Goal: Task Accomplishment & Management: Manage account settings

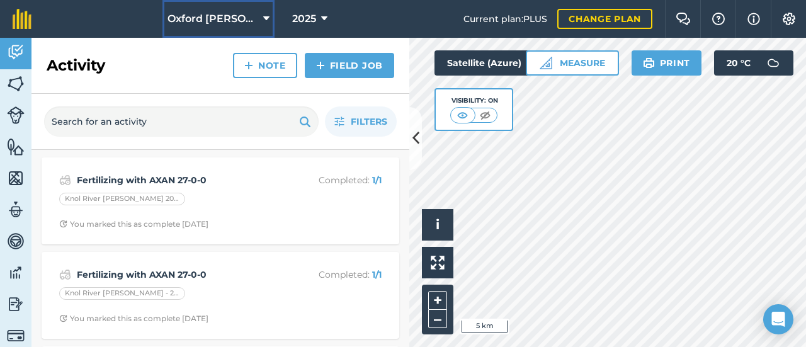
click at [253, 30] on button "Oxford [PERSON_NAME] Farm" at bounding box center [218, 19] width 112 height 38
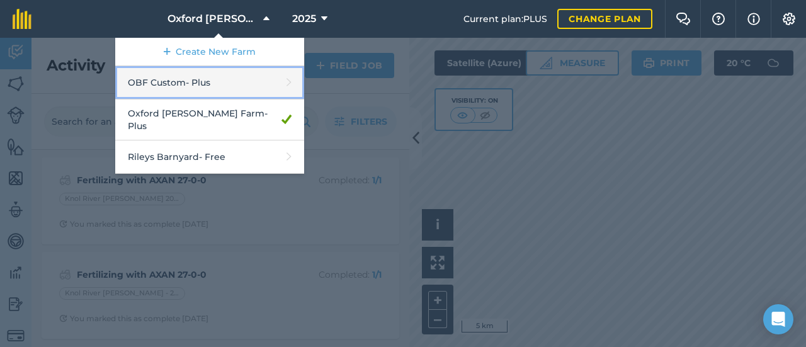
click at [240, 89] on link "OBF Custom - Plus" at bounding box center [209, 82] width 189 height 33
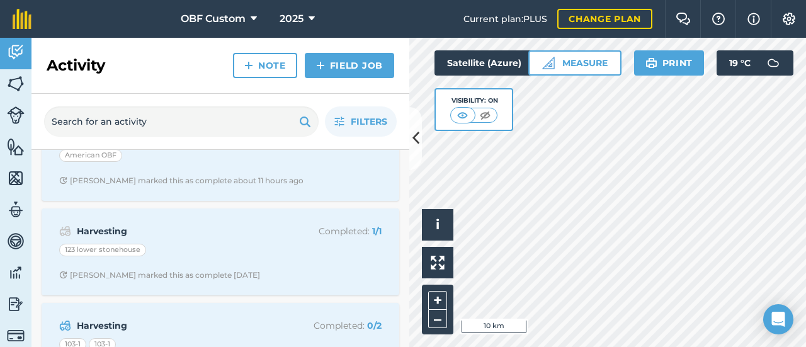
scroll to position [63, 0]
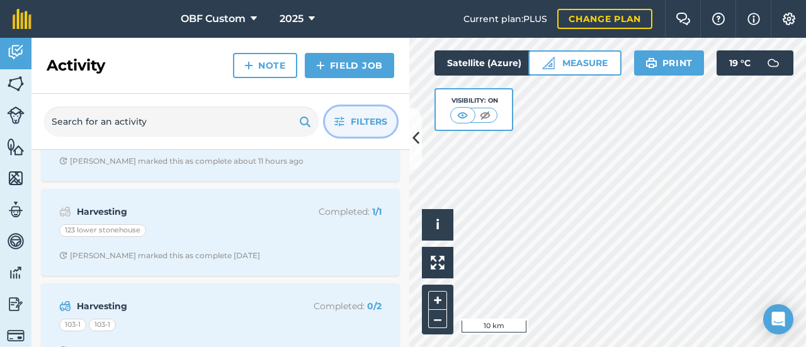
click at [344, 119] on icon "button" at bounding box center [339, 122] width 10 height 10
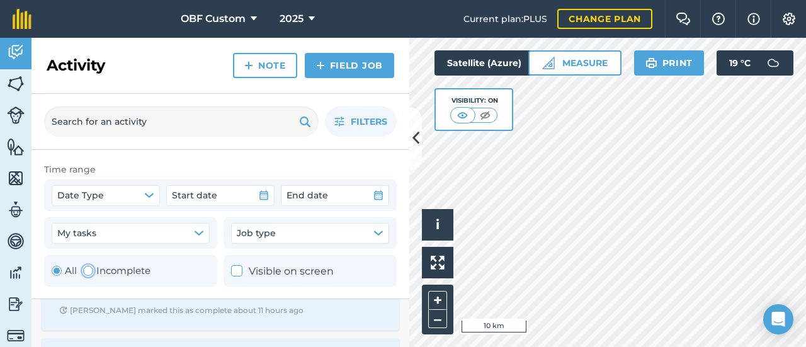
click at [88, 270] on div "Toggle Activity" at bounding box center [88, 271] width 10 height 10
radio input "false"
radio input "true"
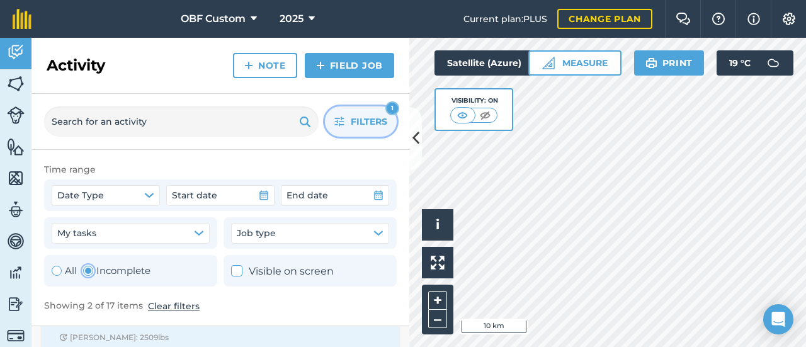
click at [377, 122] on span "Filters" at bounding box center [369, 122] width 37 height 14
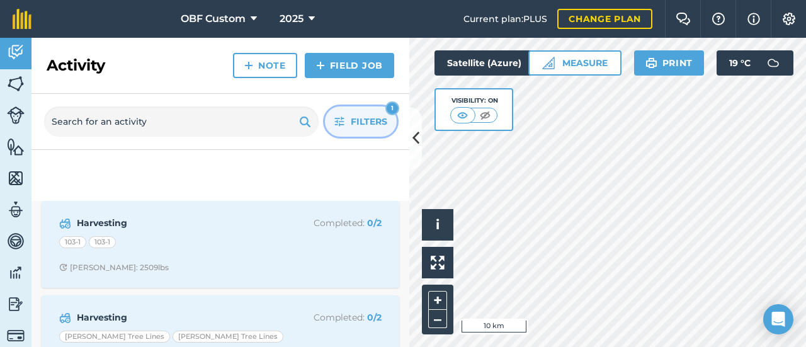
scroll to position [0, 0]
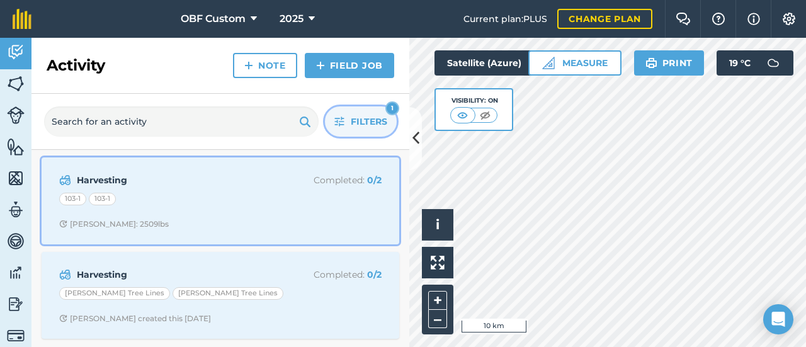
click at [200, 199] on div "103-1 103-1" at bounding box center [220, 201] width 322 height 16
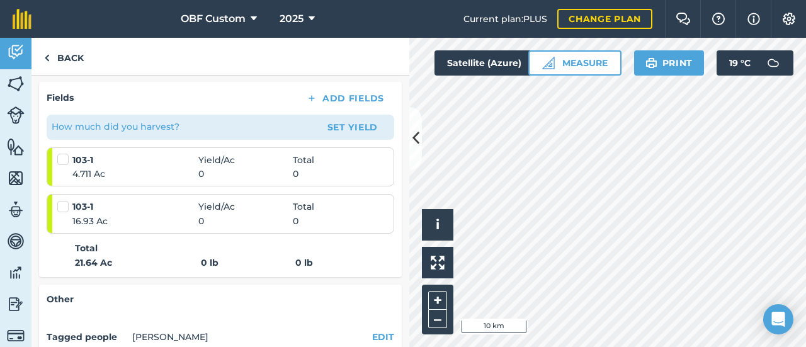
scroll to position [126, 0]
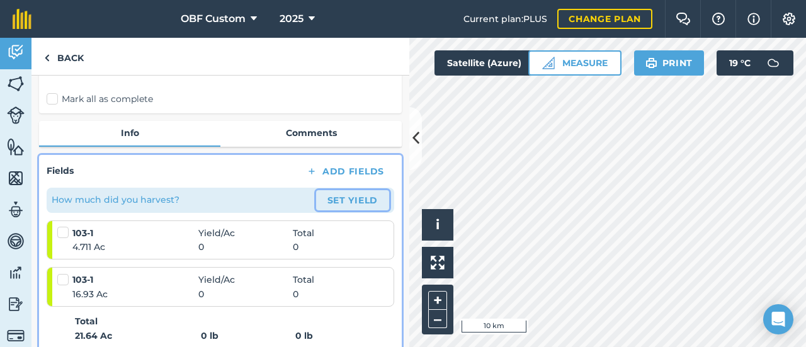
click at [324, 202] on button "Set Yield" at bounding box center [352, 200] width 73 height 20
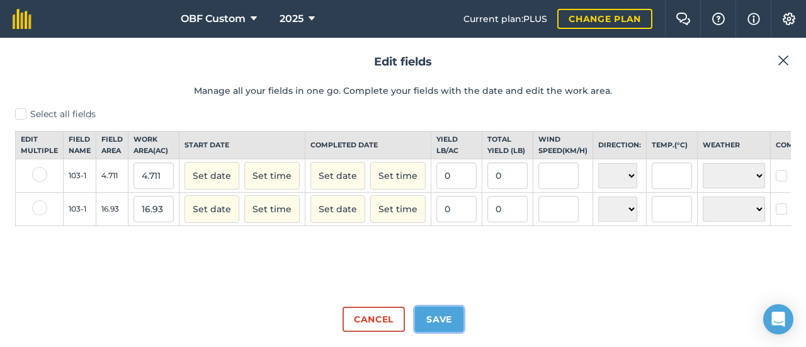
click at [448, 318] on button "Save" at bounding box center [439, 319] width 48 height 25
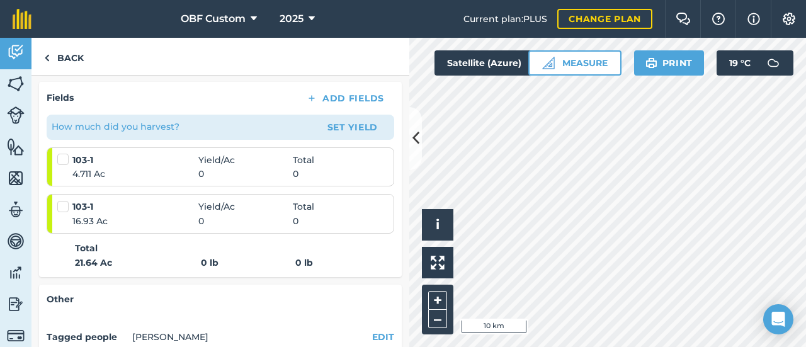
scroll to position [189, 0]
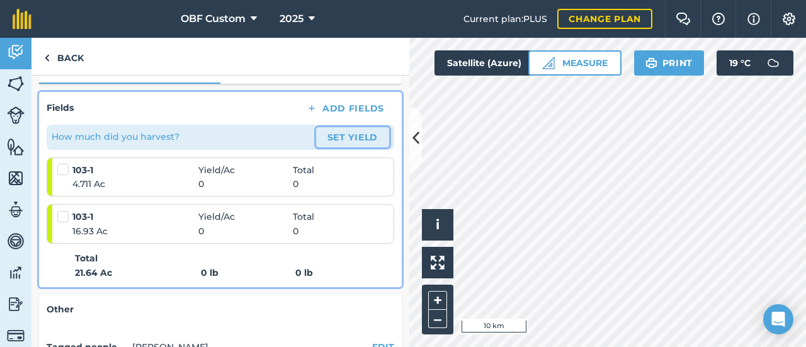
click at [328, 132] on button "Set Yield" at bounding box center [352, 137] width 73 height 20
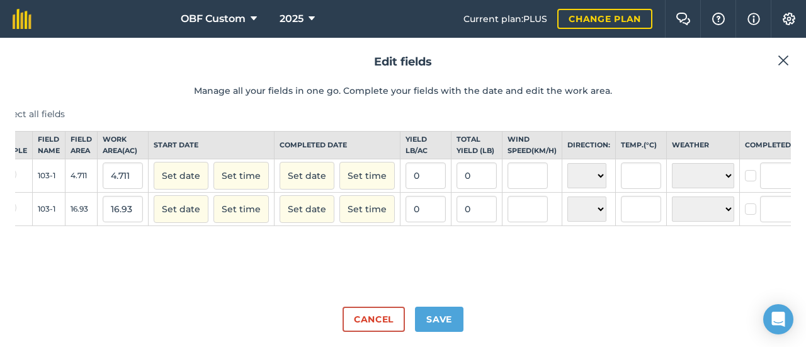
scroll to position [0, 28]
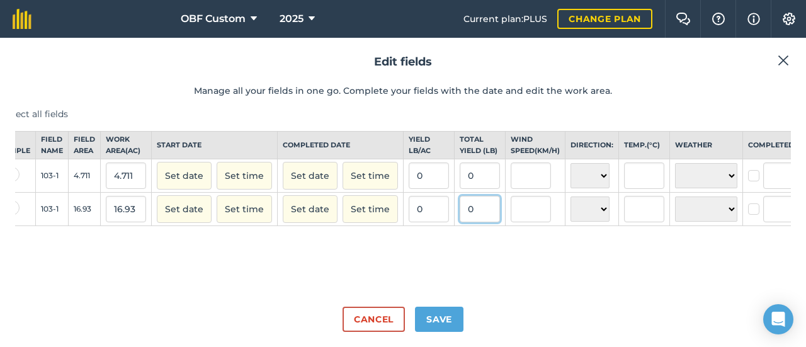
click at [473, 219] on input "0" at bounding box center [480, 209] width 40 height 26
type input "27,810"
click at [157, 162] on button "Set date" at bounding box center [184, 176] width 55 height 28
type input "1,642.6461901949203"
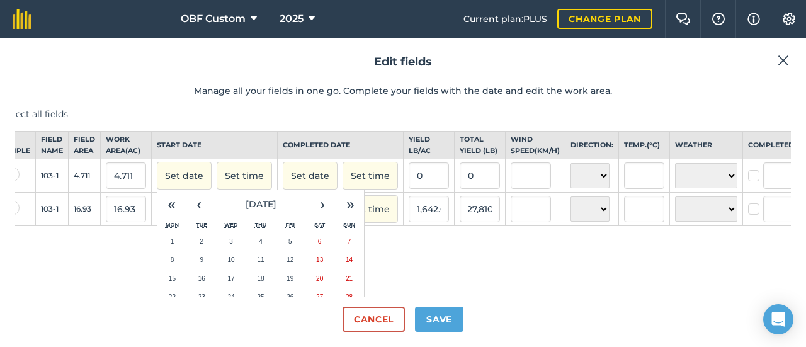
scroll to position [0, 0]
click at [435, 266] on div "Select all fields Edit multiple Field name Field Area Work area ( Ac ) Start da…" at bounding box center [403, 202] width 776 height 189
click at [479, 222] on input "27,810" at bounding box center [480, 209] width 40 height 26
type input "2"
type input "0"
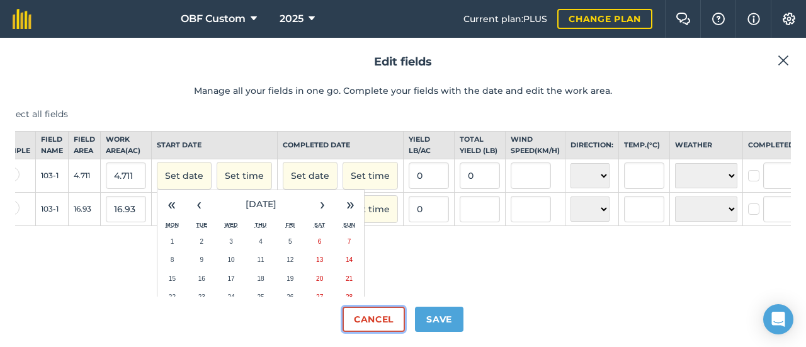
click at [383, 321] on button "Cancel" at bounding box center [374, 319] width 62 height 25
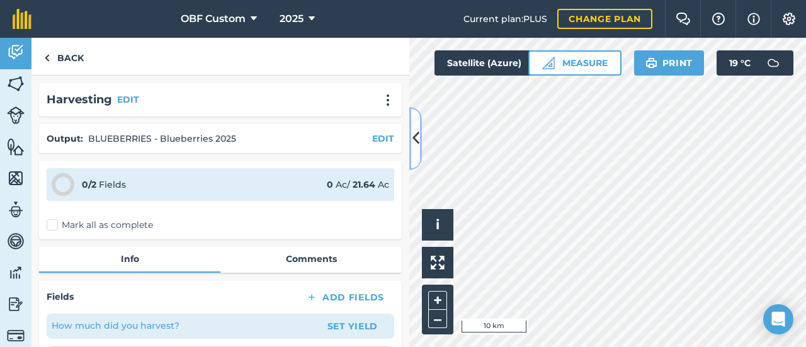
click at [413, 143] on icon at bounding box center [416, 138] width 7 height 22
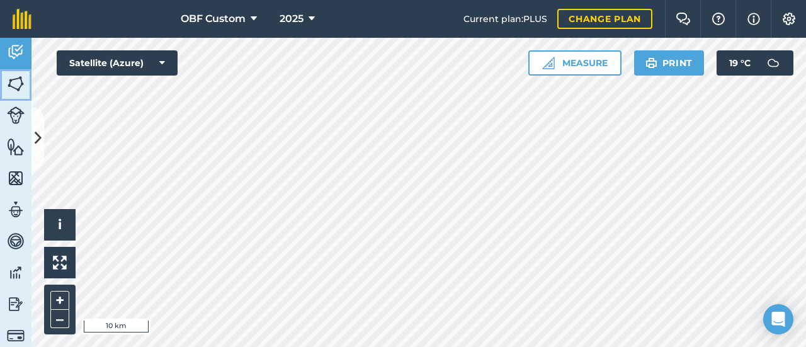
click at [19, 86] on img at bounding box center [16, 83] width 18 height 19
click at [38, 139] on icon at bounding box center [38, 138] width 7 height 22
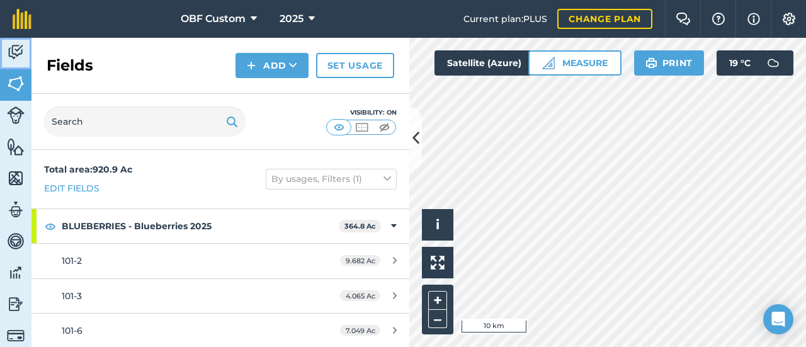
click at [10, 54] on img at bounding box center [16, 52] width 18 height 19
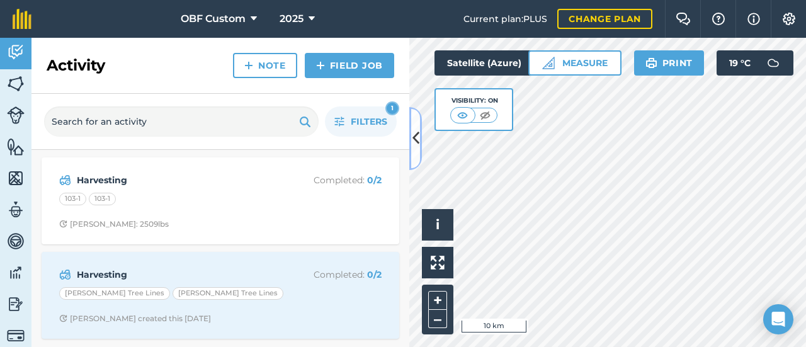
click at [414, 139] on icon at bounding box center [416, 138] width 7 height 22
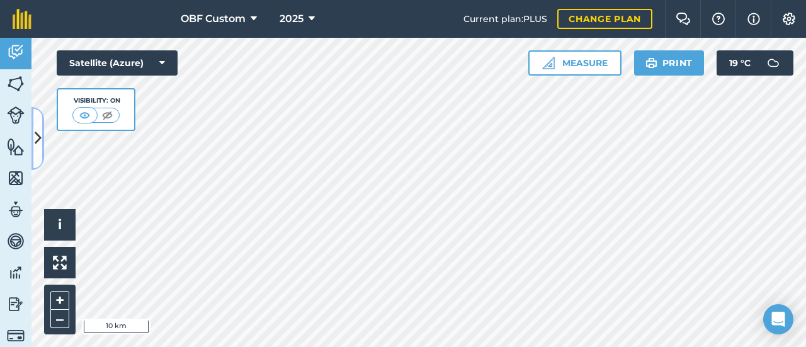
click at [38, 118] on button at bounding box center [37, 138] width 13 height 63
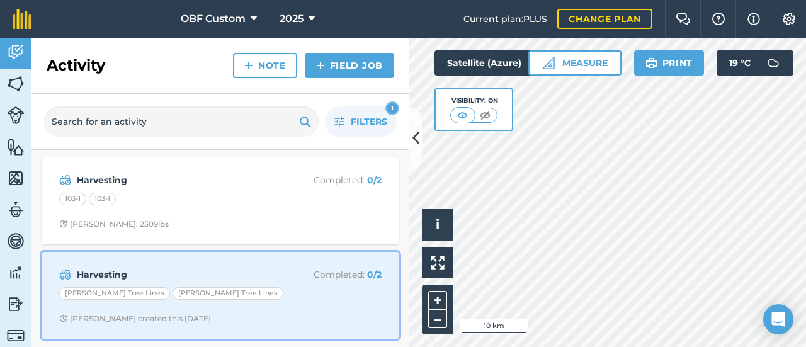
click at [221, 282] on div "Harvesting Completed : 0 / 2 [PERSON_NAME] Tree Lines [PERSON_NAME] Tree Lines …" at bounding box center [220, 295] width 343 height 72
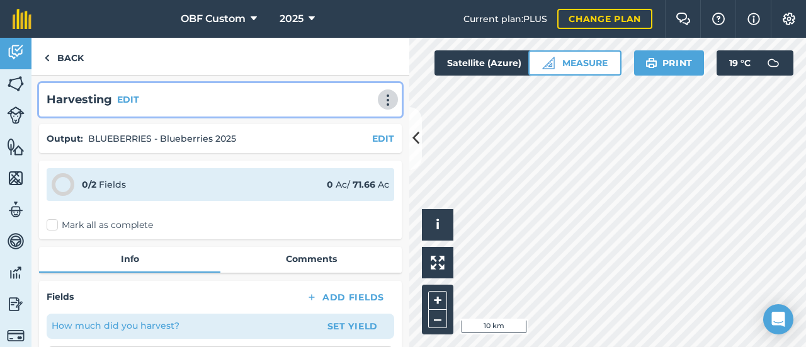
click at [380, 103] on img at bounding box center [387, 100] width 15 height 13
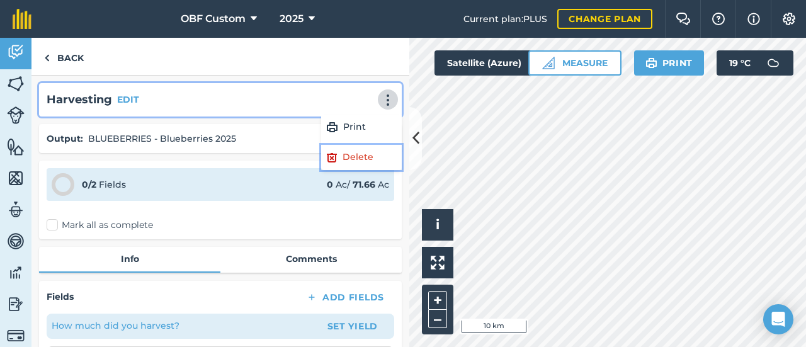
click at [363, 154] on link "Delete" at bounding box center [361, 157] width 81 height 25
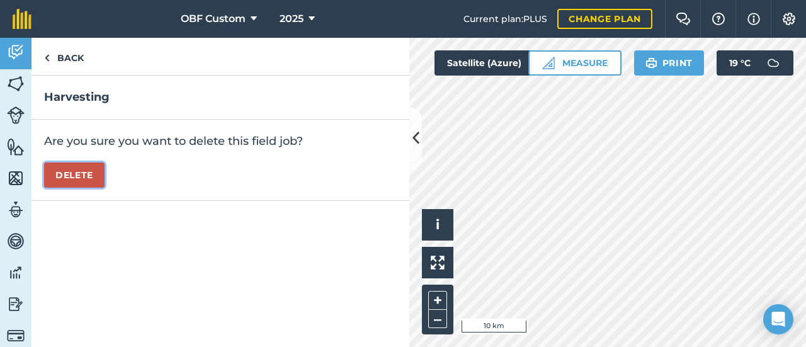
click at [96, 178] on button "Delete" at bounding box center [74, 174] width 60 height 25
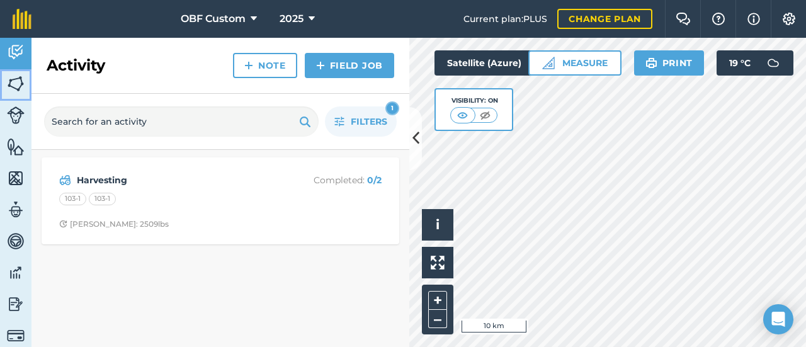
click at [21, 90] on img at bounding box center [16, 83] width 18 height 19
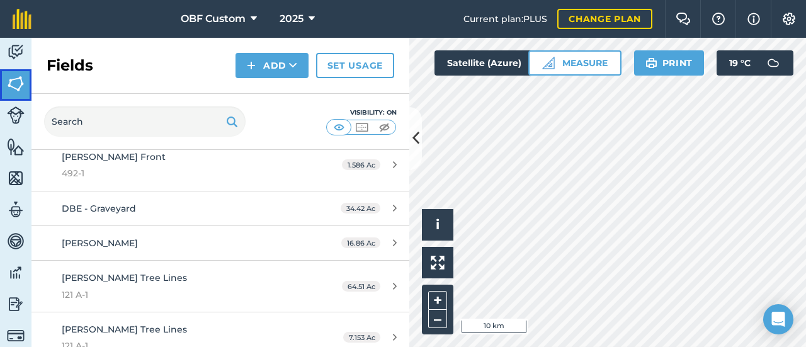
scroll to position [945, 0]
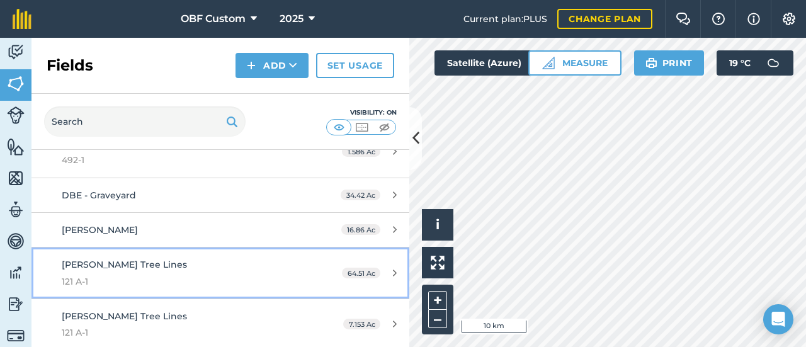
click at [161, 258] on div "[PERSON_NAME] Tree Lines 121 A-1" at bounding box center [180, 273] width 237 height 31
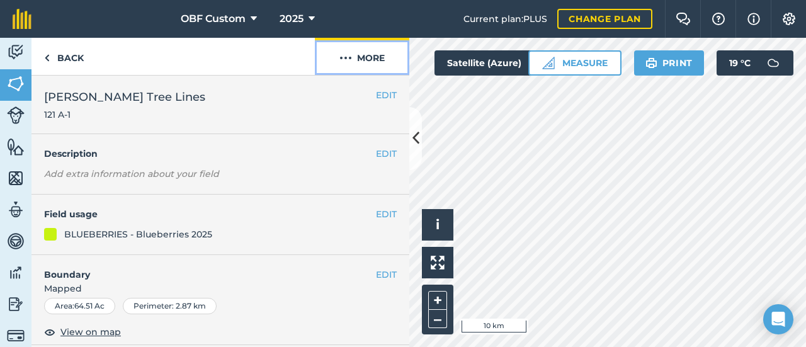
click at [351, 65] on img at bounding box center [345, 57] width 13 height 15
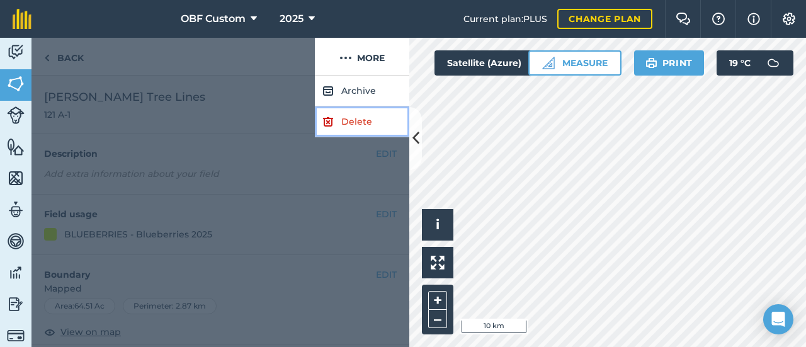
click at [360, 130] on link "Delete" at bounding box center [362, 121] width 94 height 31
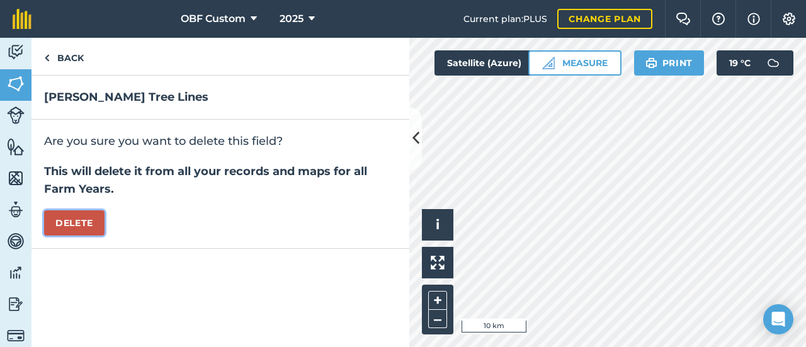
click at [91, 230] on button "Delete" at bounding box center [74, 222] width 60 height 25
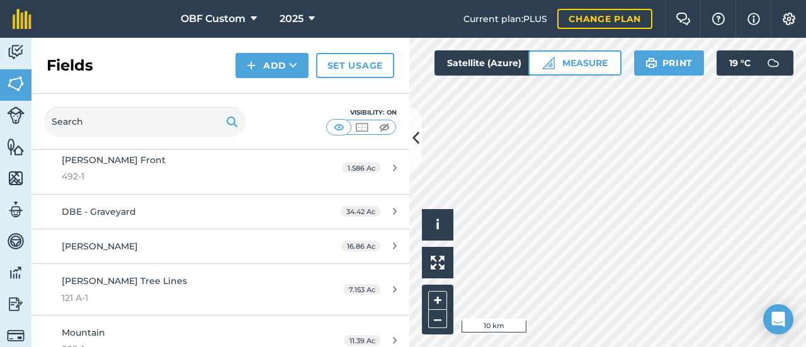
scroll to position [945, 0]
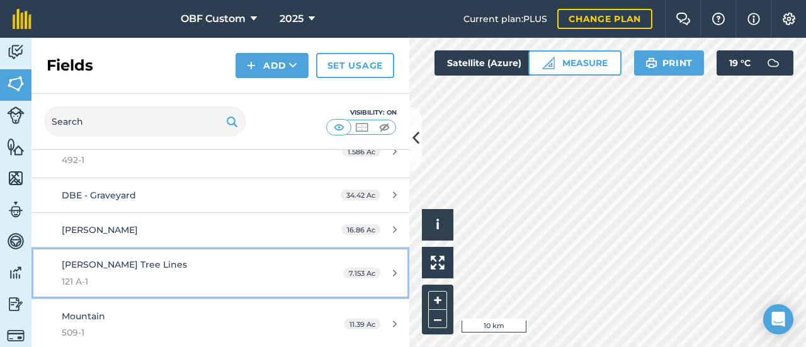
click at [194, 275] on span "121 A-1" at bounding box center [180, 282] width 237 height 14
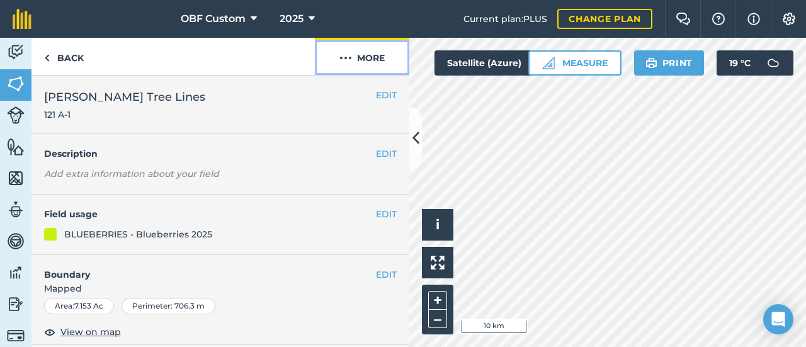
click at [367, 62] on button "More" at bounding box center [362, 56] width 94 height 37
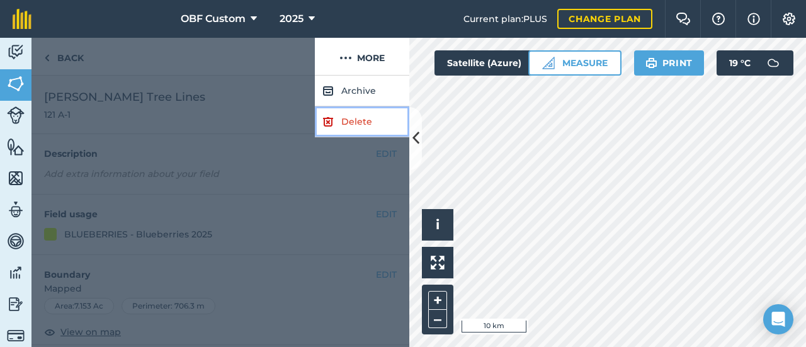
click at [372, 120] on link "Delete" at bounding box center [362, 121] width 94 height 31
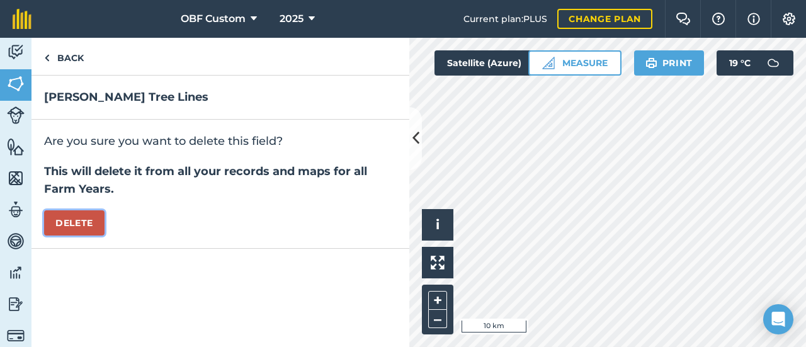
click at [95, 227] on button "Delete" at bounding box center [74, 222] width 60 height 25
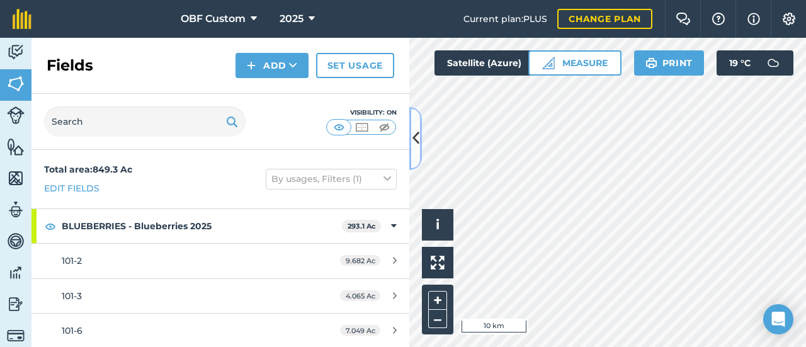
click at [414, 142] on icon at bounding box center [416, 138] width 7 height 22
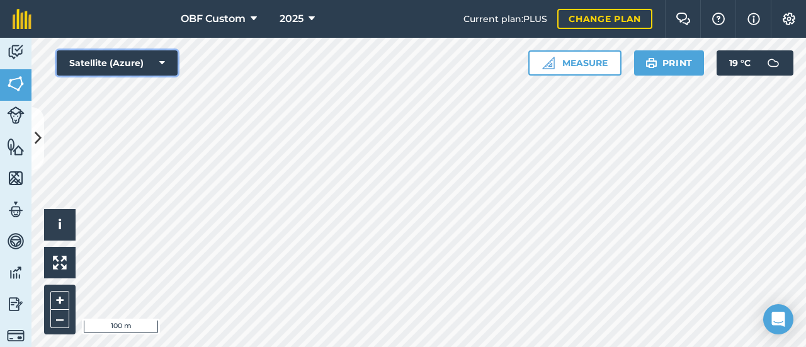
click at [155, 62] on button "Satellite (Azure)" at bounding box center [117, 62] width 121 height 25
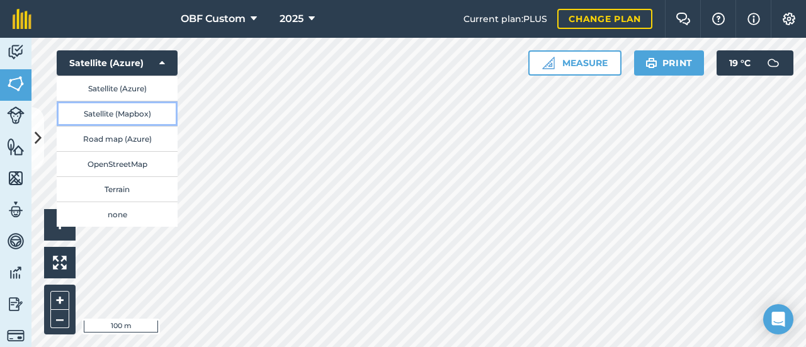
click at [149, 107] on button "Satellite (Mapbox)" at bounding box center [117, 113] width 121 height 25
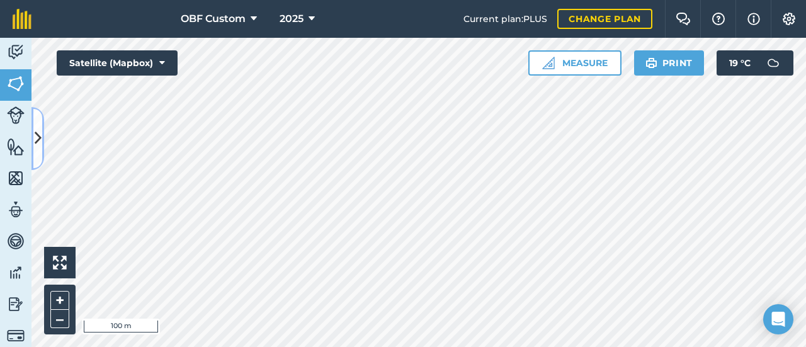
click at [40, 130] on icon at bounding box center [38, 138] width 7 height 22
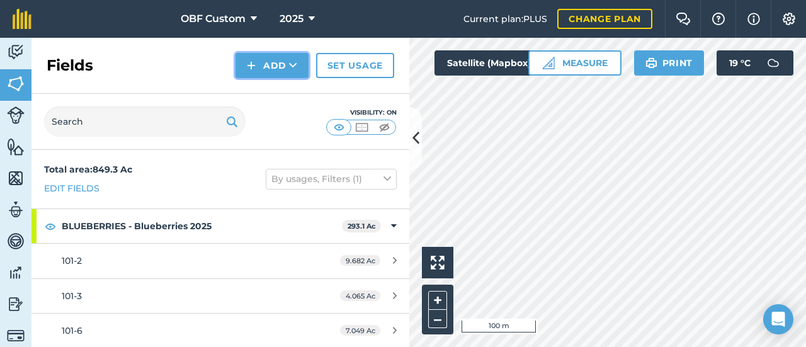
click at [268, 66] on button "Add" at bounding box center [272, 65] width 73 height 25
click at [279, 101] on link "Draw" at bounding box center [271, 94] width 69 height 28
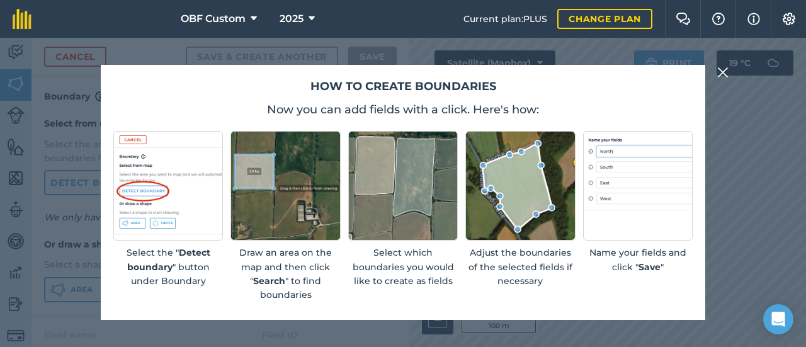
click at [726, 74] on img at bounding box center [722, 72] width 11 height 15
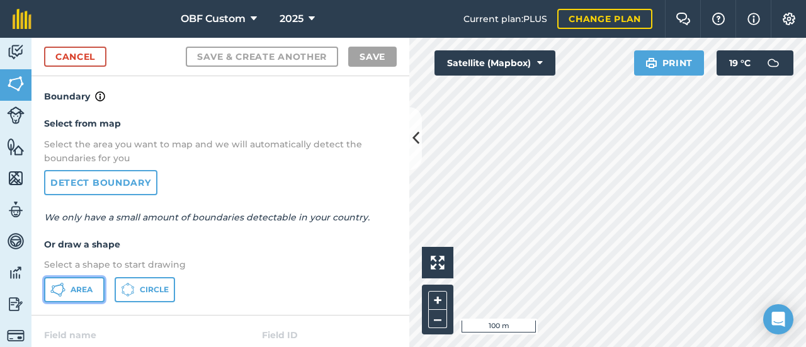
drag, startPoint x: 88, startPoint y: 292, endPoint x: 103, endPoint y: 282, distance: 18.7
click at [89, 289] on span "Area" at bounding box center [82, 290] width 22 height 10
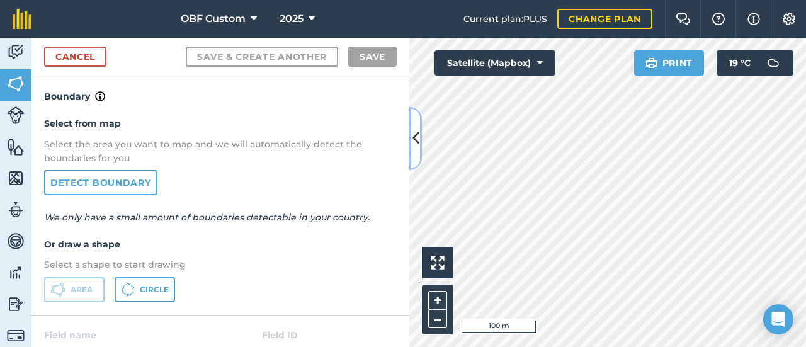
click at [417, 147] on icon at bounding box center [416, 138] width 7 height 22
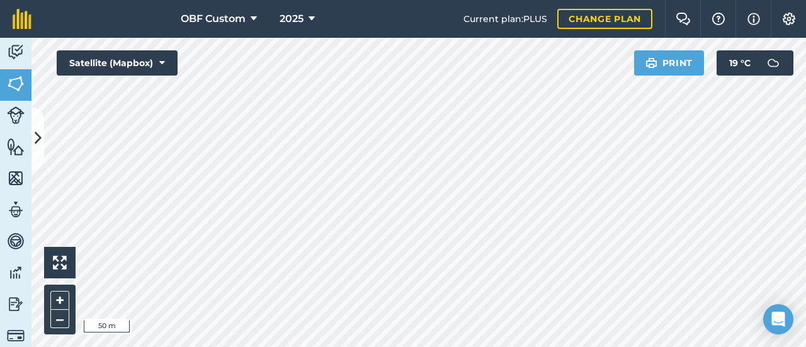
click at [375, 33] on div "OBF Custom 2025 Current plan : PLUS Change plan Farm Chat Help Info Settings OB…" at bounding box center [403, 173] width 806 height 347
click at [37, 138] on icon at bounding box center [38, 138] width 7 height 22
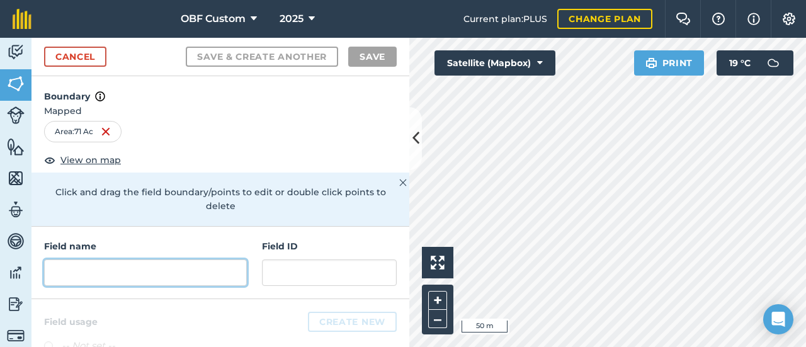
click at [149, 269] on input "text" at bounding box center [145, 272] width 203 height 26
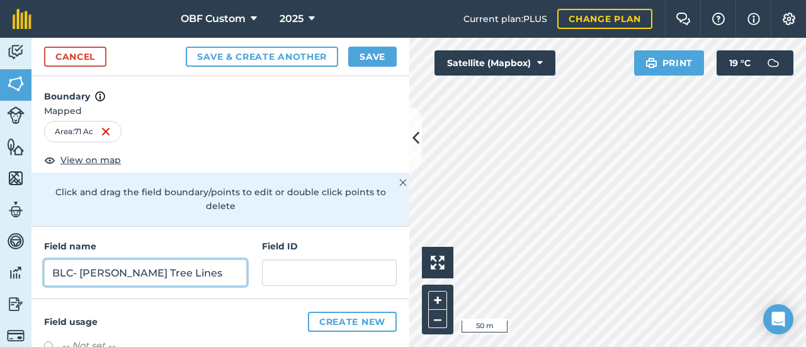
type input "BLC- [PERSON_NAME] Tree Lines"
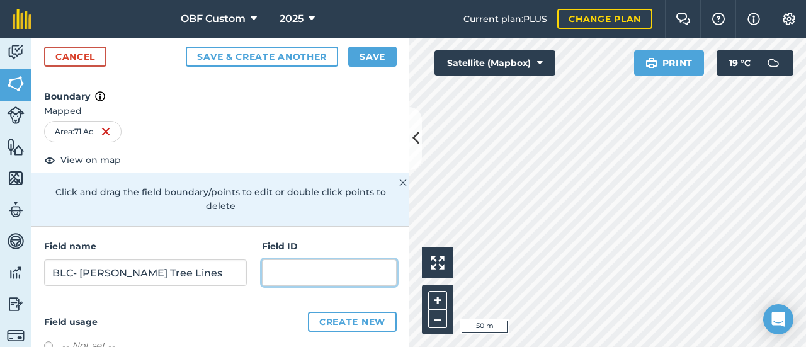
click at [348, 274] on input "text" at bounding box center [329, 272] width 135 height 26
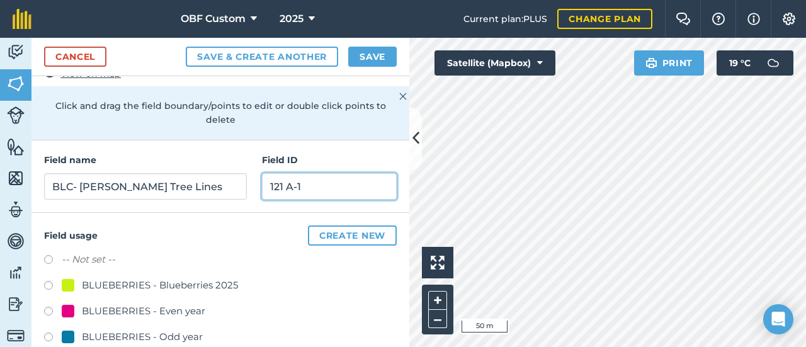
scroll to position [106, 0]
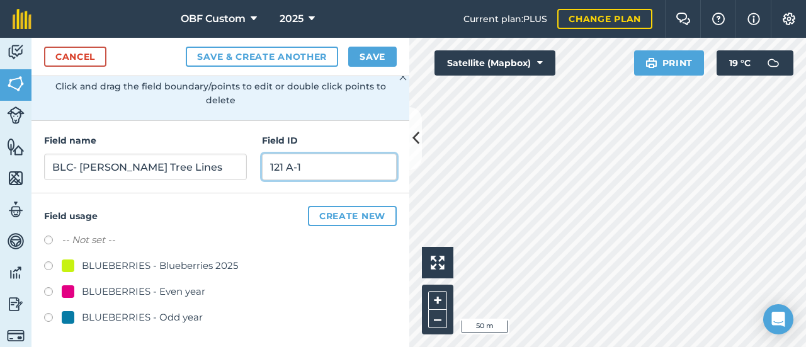
type input "121 A-1"
click at [45, 261] on label at bounding box center [53, 267] width 18 height 13
radio input "true"
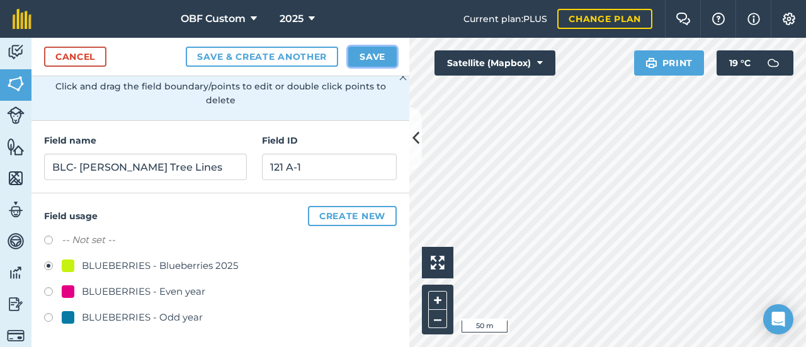
click at [382, 61] on button "Save" at bounding box center [372, 57] width 48 height 20
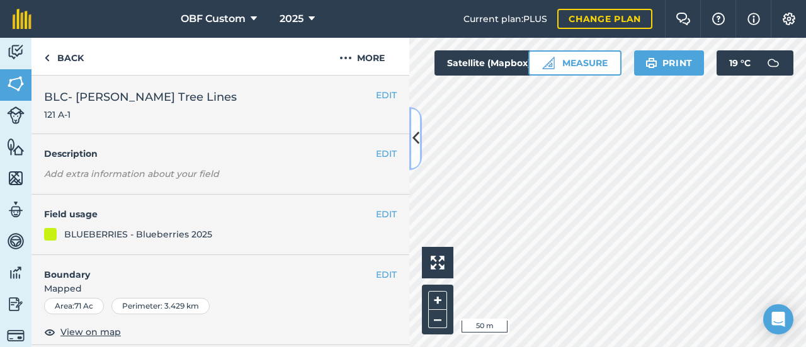
click at [418, 142] on icon at bounding box center [416, 138] width 7 height 22
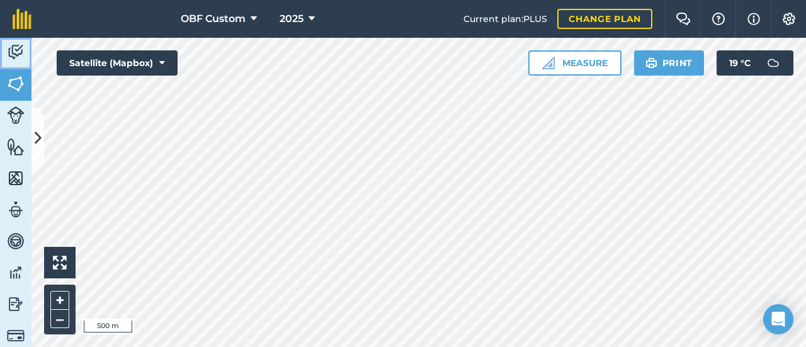
click at [17, 60] on img at bounding box center [16, 52] width 18 height 19
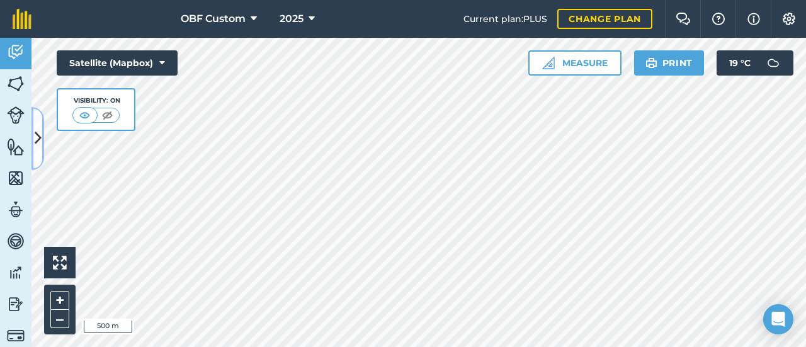
click at [40, 120] on button at bounding box center [37, 138] width 13 height 63
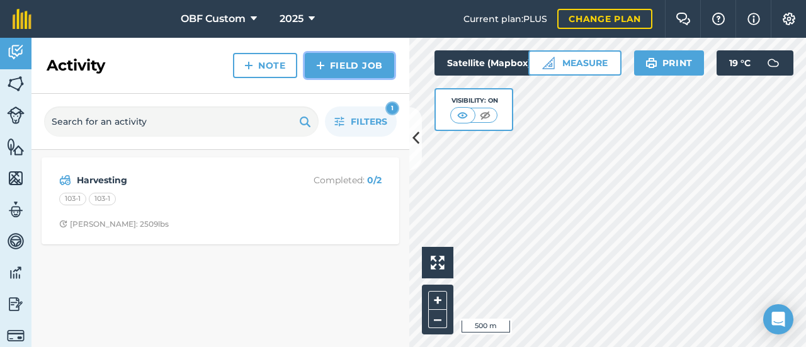
click at [350, 69] on link "Field Job" at bounding box center [349, 65] width 89 height 25
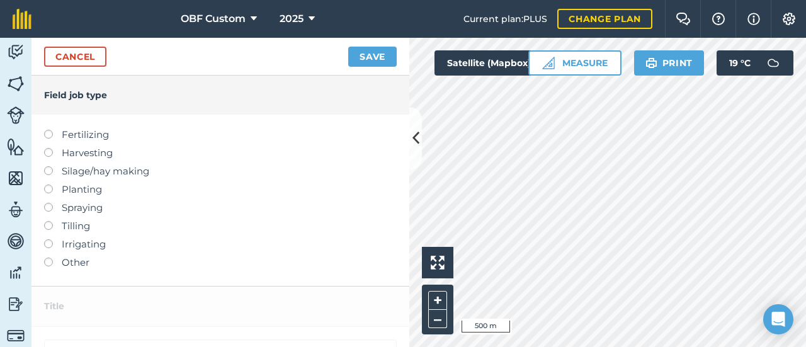
click at [52, 148] on label at bounding box center [53, 148] width 18 height 0
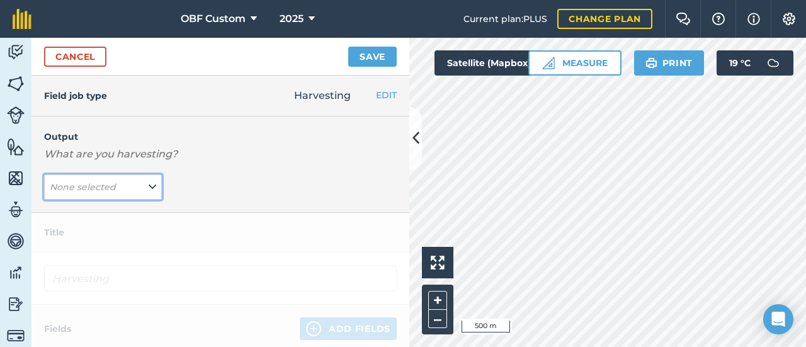
click at [141, 190] on button "None selected" at bounding box center [103, 186] width 118 height 25
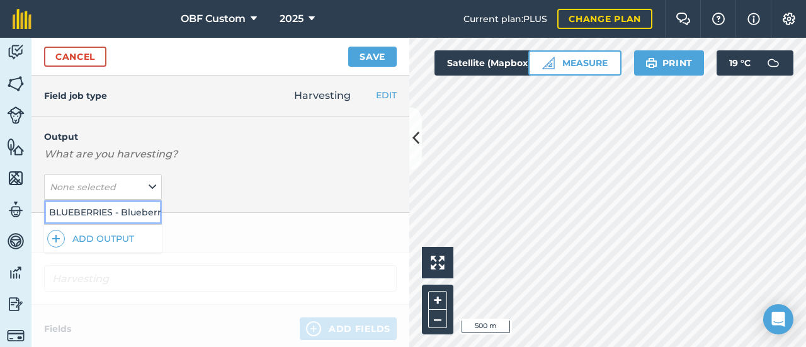
click at [125, 204] on button "BLUEBERRIES - Blueberries 2025 ( lb )" at bounding box center [103, 212] width 118 height 24
type input "Harvesting BLUEBERRIES - Blueberries 2025"
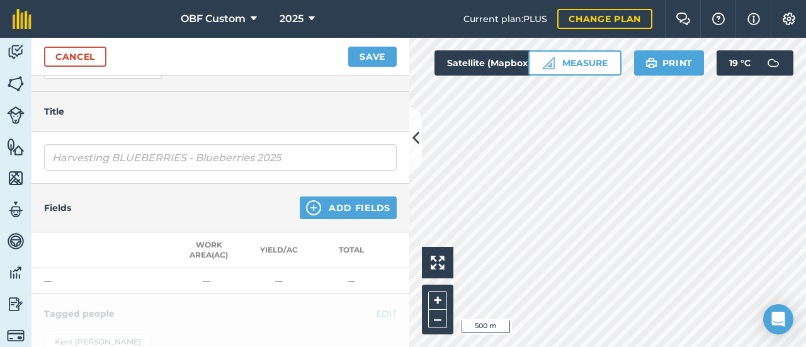
scroll to position [126, 0]
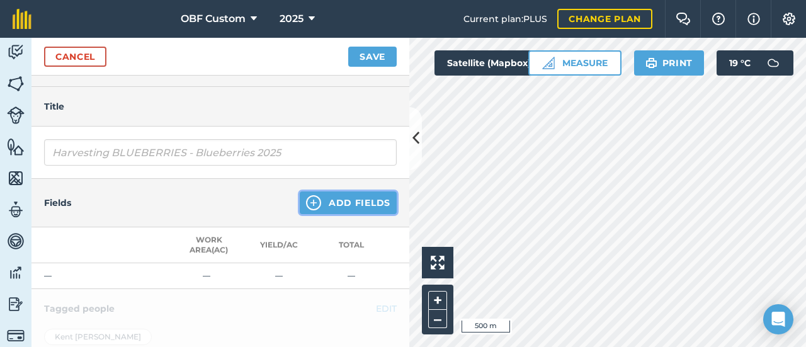
click at [354, 207] on button "Add Fields" at bounding box center [348, 202] width 97 height 23
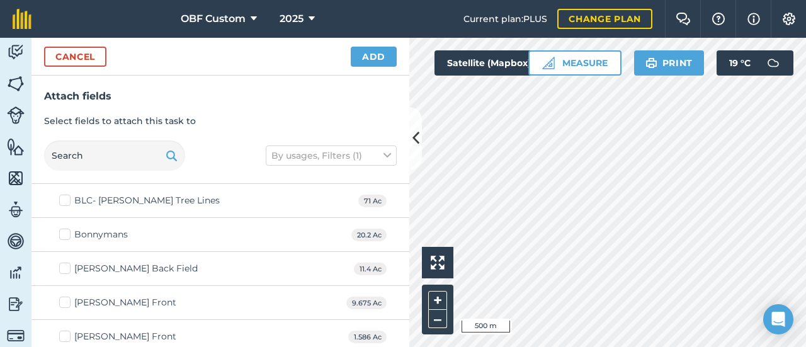
scroll to position [630, 0]
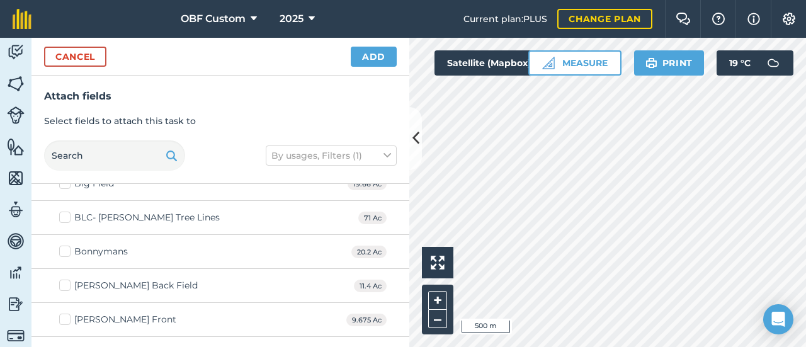
click at [66, 211] on label "BLC- [PERSON_NAME] Tree Lines" at bounding box center [139, 217] width 161 height 13
click at [66, 211] on input "BLC- [PERSON_NAME] Tree Lines" at bounding box center [63, 215] width 8 height 8
checkbox input "true"
click at [379, 55] on button "Add" at bounding box center [374, 57] width 46 height 20
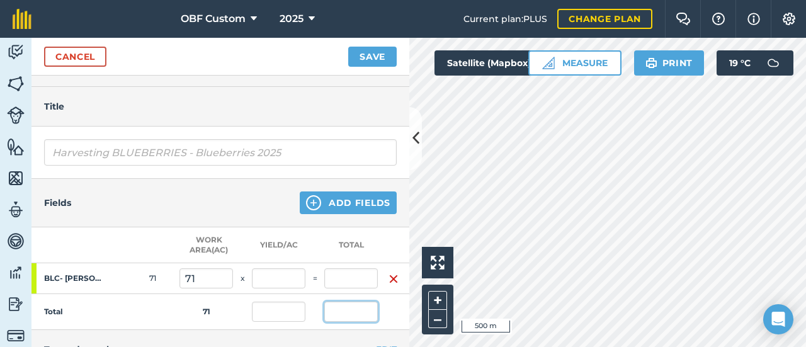
click at [355, 309] on input "text" at bounding box center [351, 312] width 54 height 20
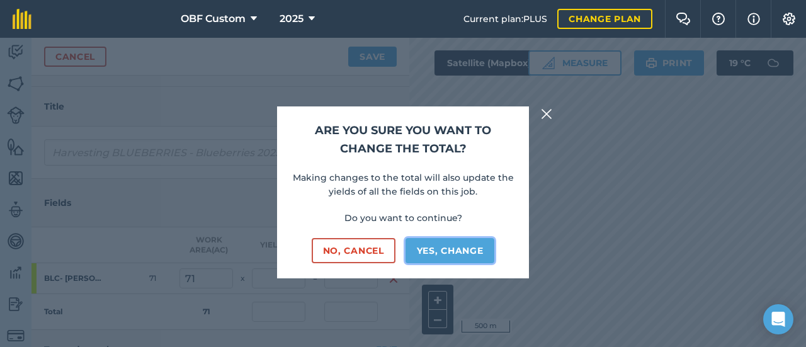
click at [447, 249] on button "Yes, change" at bounding box center [450, 250] width 89 height 25
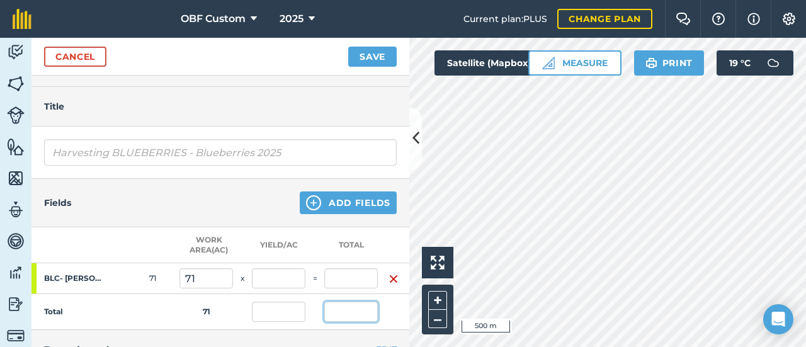
click at [363, 313] on input "text" at bounding box center [351, 312] width 54 height 20
type input "209,318"
click at [348, 47] on button "Save" at bounding box center [372, 57] width 48 height 20
type input "2,948.141"
type input "209,318"
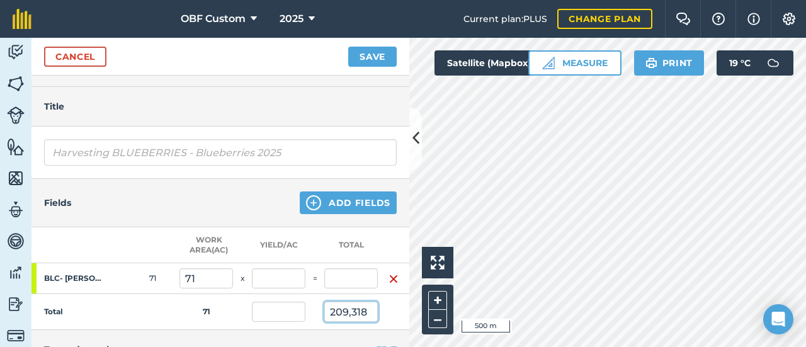
type input "2,948.141"
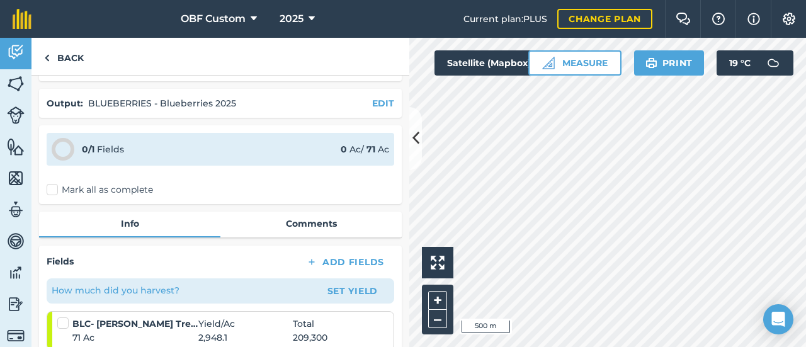
scroll to position [63, 0]
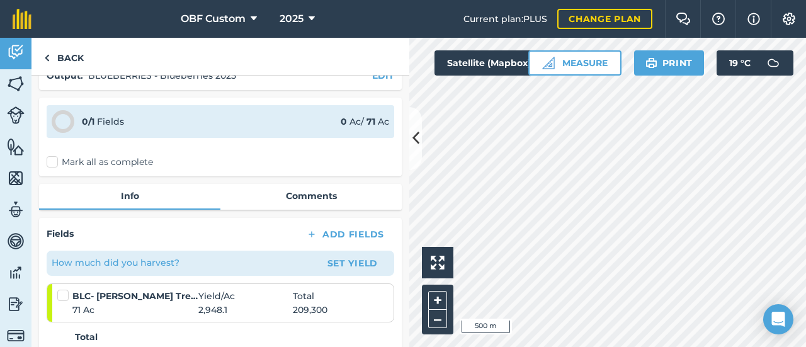
click at [47, 162] on label "Mark all as complete" at bounding box center [100, 162] width 106 height 13
click at [47, 219] on input "Mark all as complete" at bounding box center [51, 223] width 8 height 8
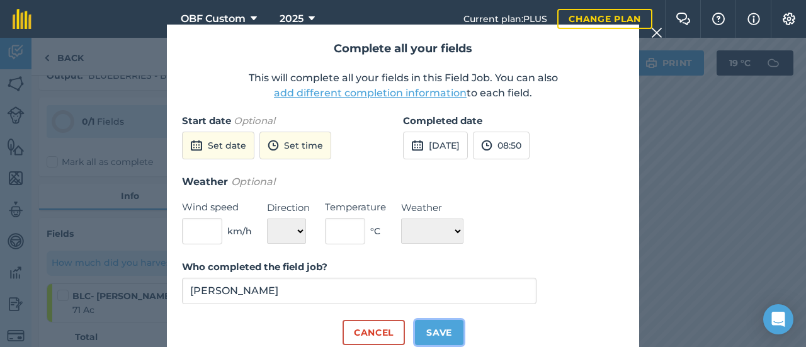
click at [440, 337] on button "Save" at bounding box center [439, 332] width 48 height 25
checkbox input "true"
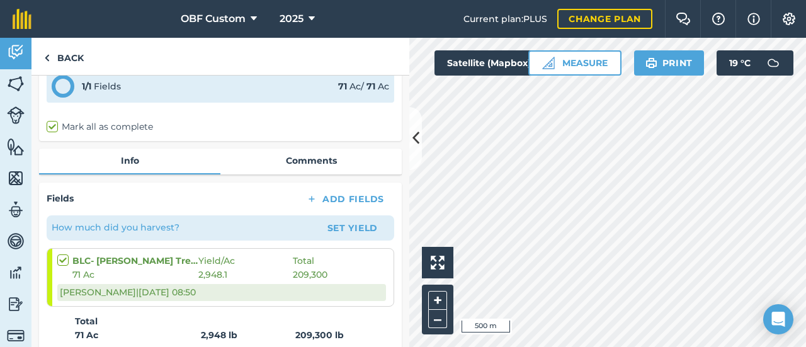
scroll to position [0, 0]
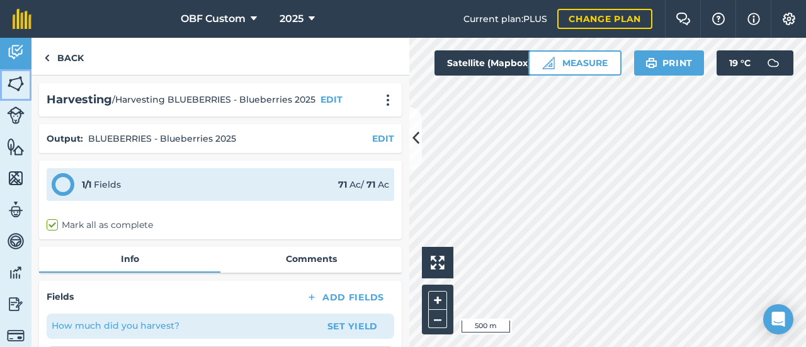
click at [11, 81] on img at bounding box center [16, 83] width 18 height 19
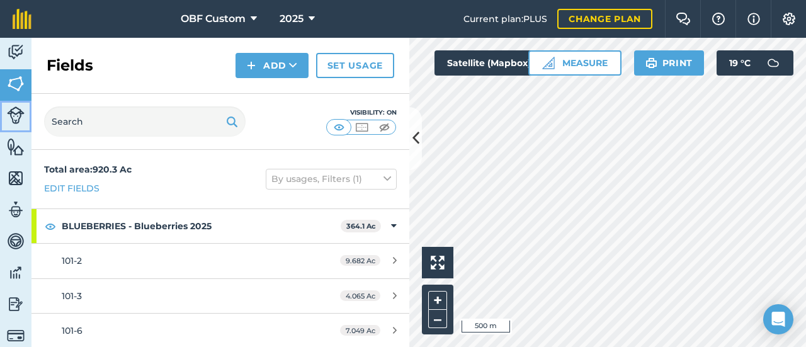
click at [11, 106] on img at bounding box center [16, 115] width 18 height 18
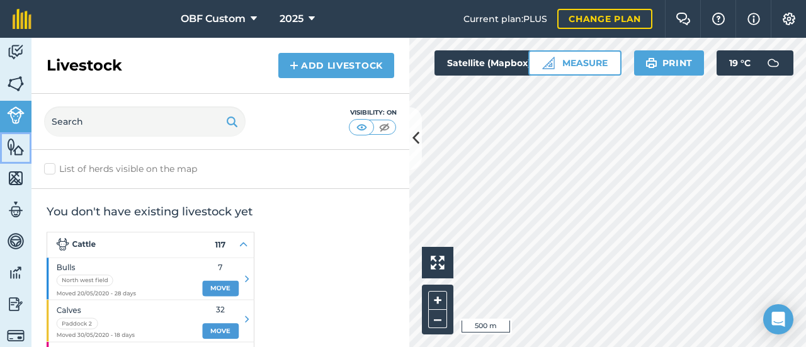
click at [19, 138] on img at bounding box center [16, 146] width 18 height 19
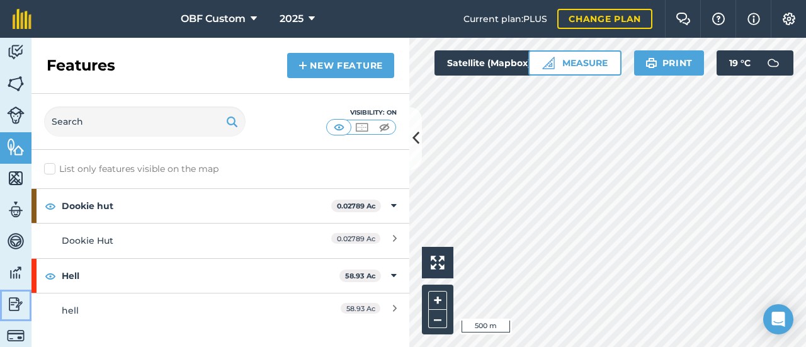
click at [15, 299] on img at bounding box center [16, 304] width 18 height 19
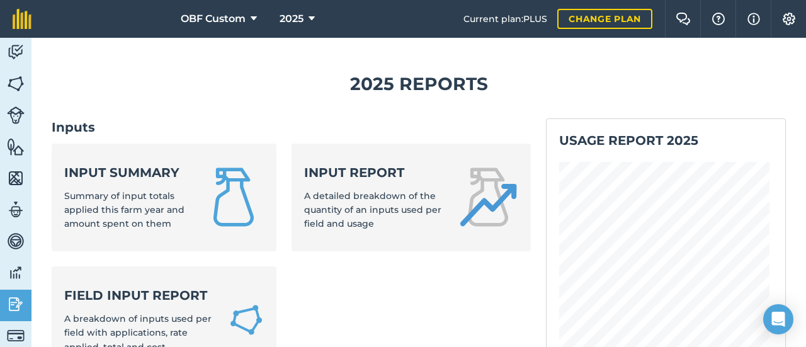
scroll to position [189, 0]
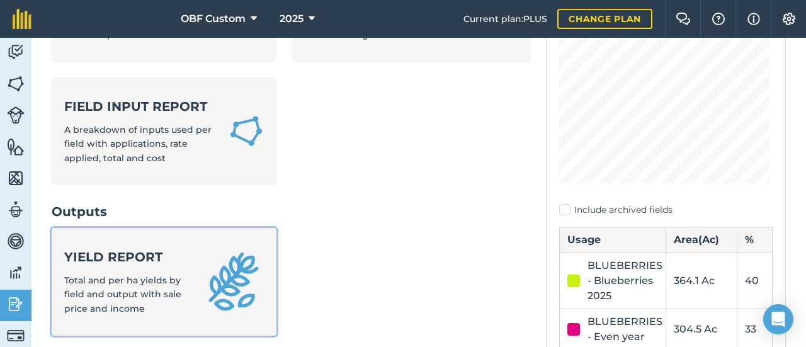
click at [195, 253] on link "Yield report Total and per ha yields by field and output with sale price and in…" at bounding box center [164, 282] width 225 height 108
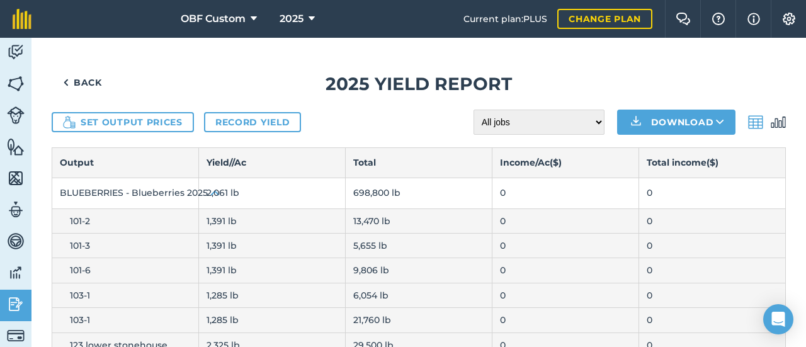
click at [771, 127] on img at bounding box center [778, 122] width 15 height 15
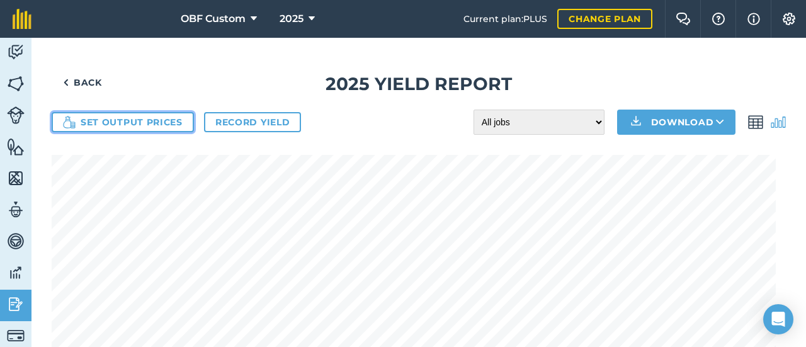
click at [169, 124] on button "Set output prices" at bounding box center [123, 122] width 142 height 20
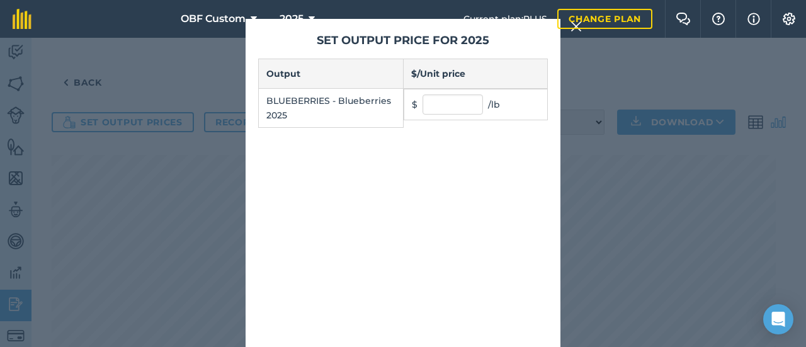
click at [579, 29] on div "Current plan : PLUS Change plan" at bounding box center [558, 19] width 189 height 38
click at [579, 26] on link "Change plan" at bounding box center [604, 19] width 95 height 20
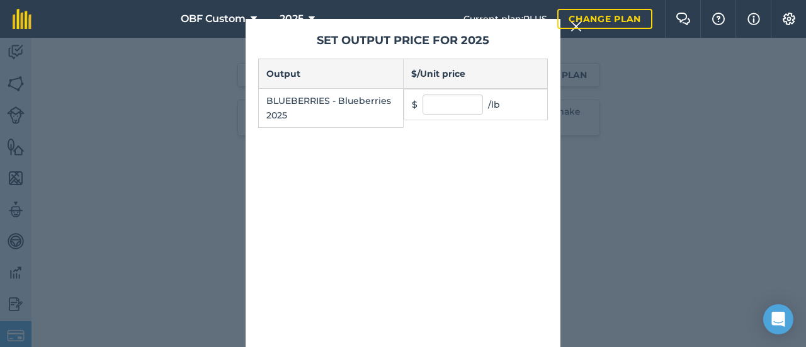
click at [177, 127] on div "Set output price for 2025 Output $ / Unit price BLUEBERRIES - Blueberries 2025 …" at bounding box center [403, 192] width 806 height 309
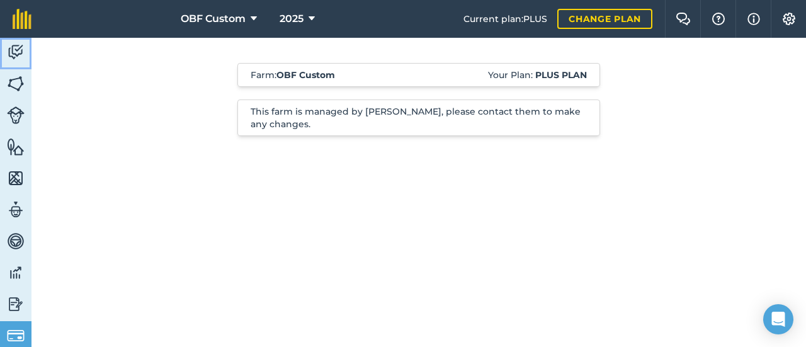
click at [9, 64] on link "Activity" at bounding box center [15, 53] width 31 height 31
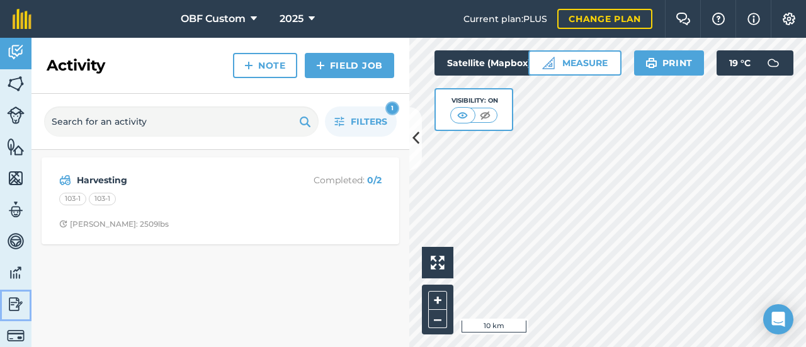
click at [10, 309] on img at bounding box center [16, 304] width 18 height 19
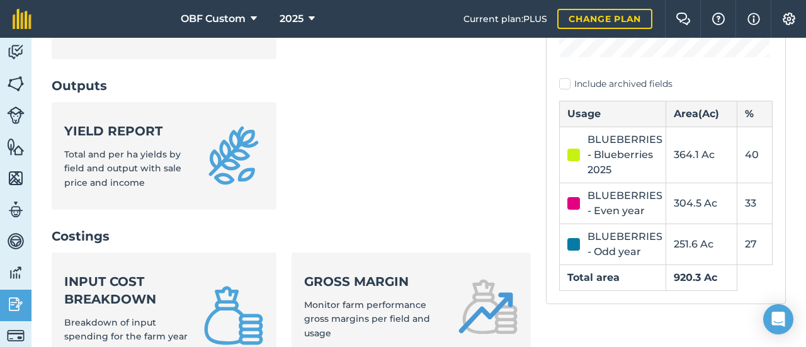
scroll to position [378, 0]
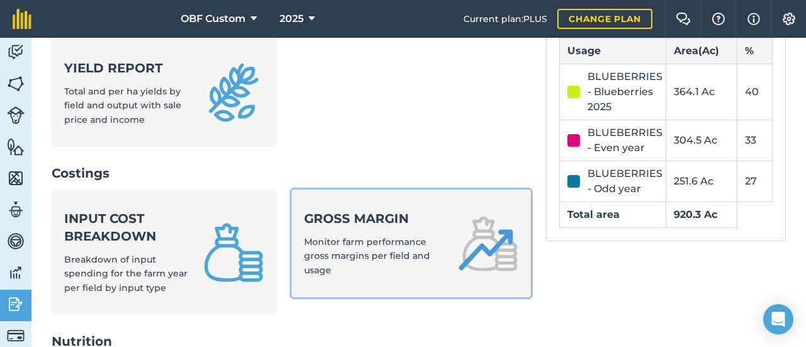
click at [333, 293] on link "Gross margin Monitor farm performance gross margins per field and usage" at bounding box center [412, 244] width 240 height 108
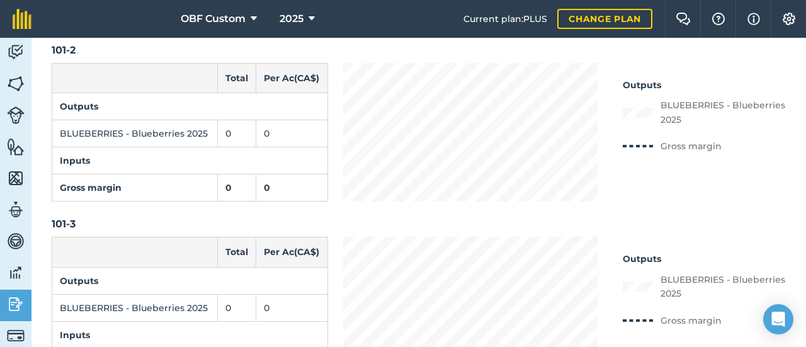
scroll to position [126, 0]
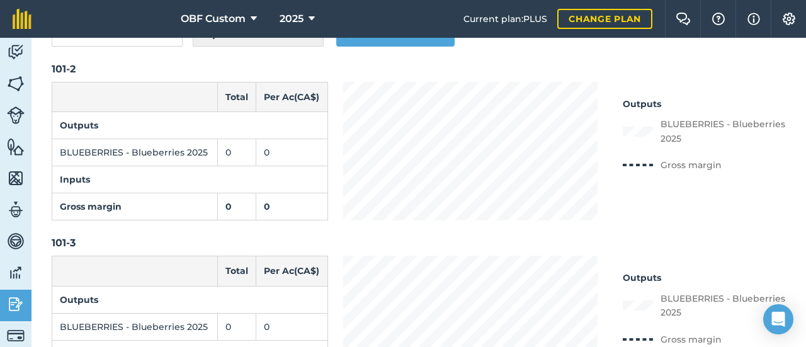
click at [287, 166] on td "0" at bounding box center [292, 152] width 72 height 27
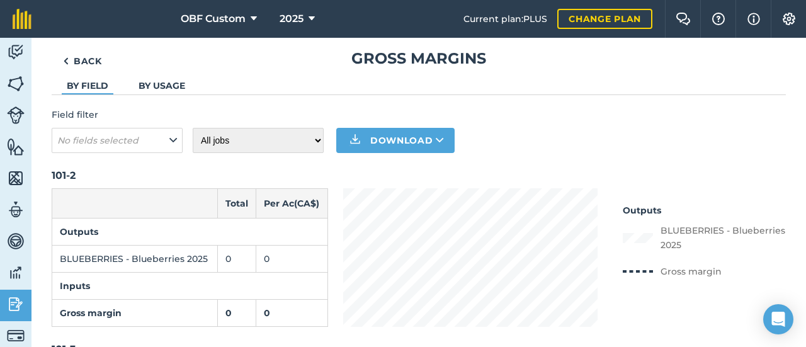
scroll to position [0, 0]
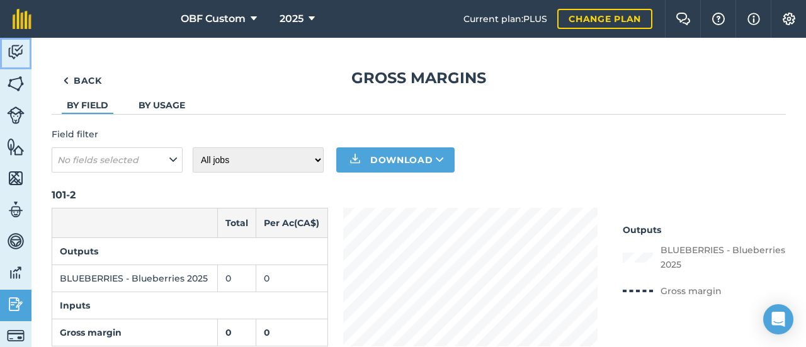
click at [17, 57] on img at bounding box center [16, 52] width 18 height 19
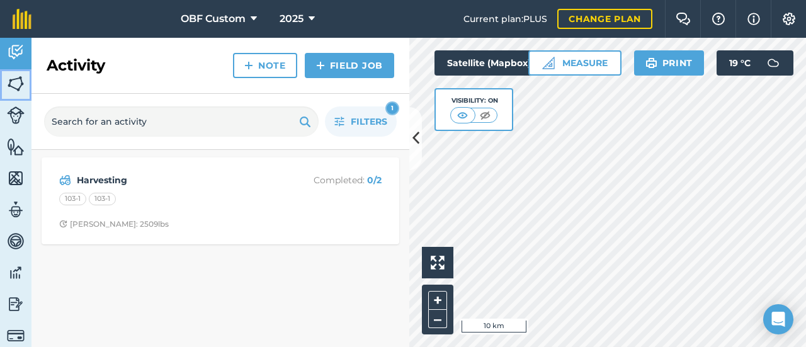
click at [15, 80] on img at bounding box center [16, 83] width 18 height 19
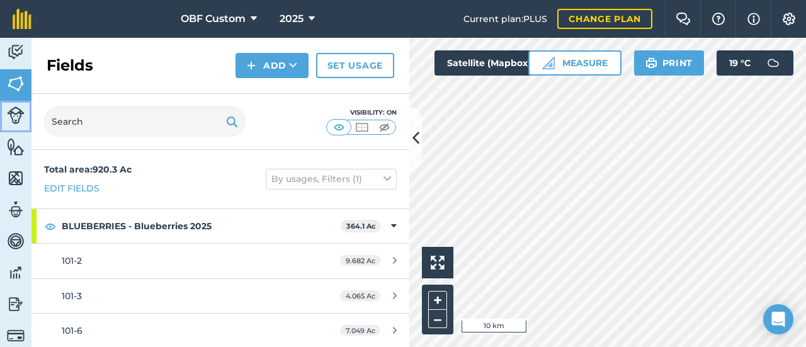
click at [14, 106] on img at bounding box center [16, 115] width 18 height 18
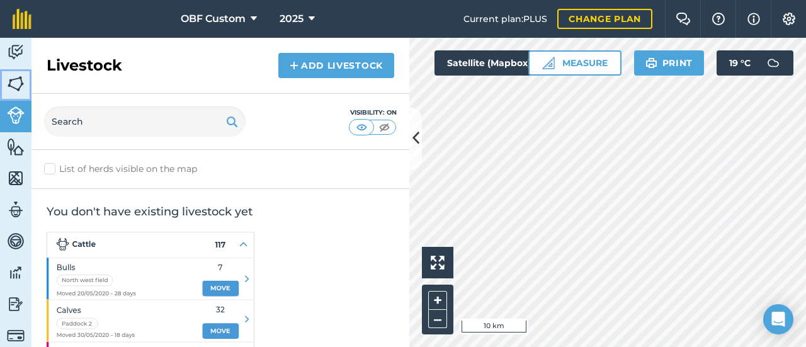
click at [14, 69] on link "Fields" at bounding box center [15, 84] width 31 height 31
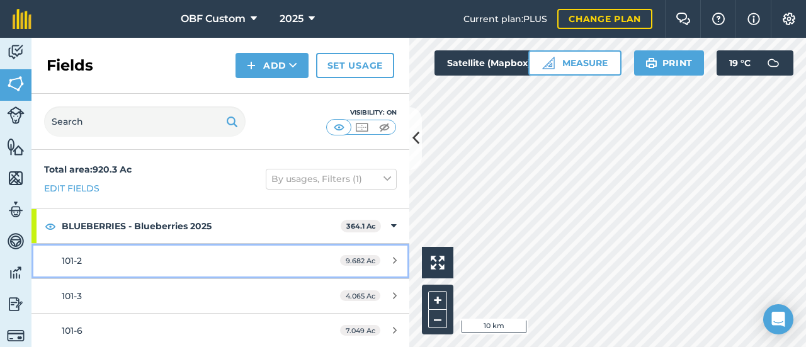
click at [149, 254] on div "101-2" at bounding box center [180, 261] width 237 height 14
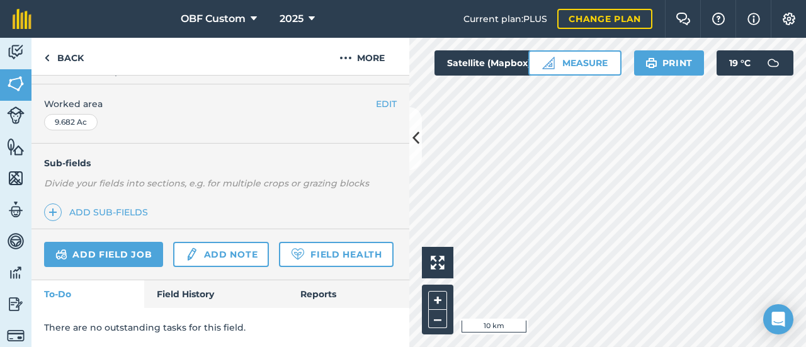
scroll to position [278, 0]
click at [186, 297] on link "Field History" at bounding box center [215, 294] width 143 height 28
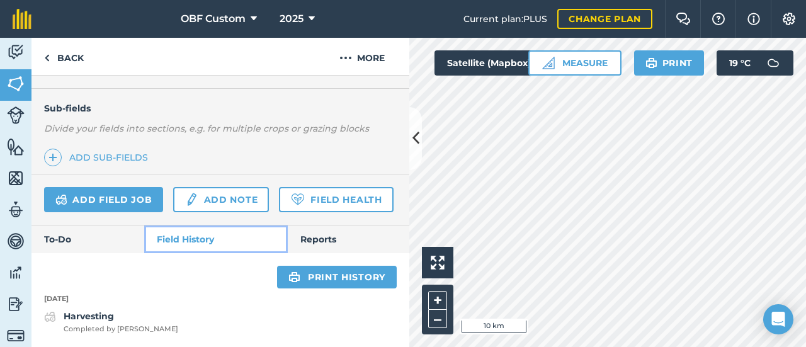
scroll to position [333, 0]
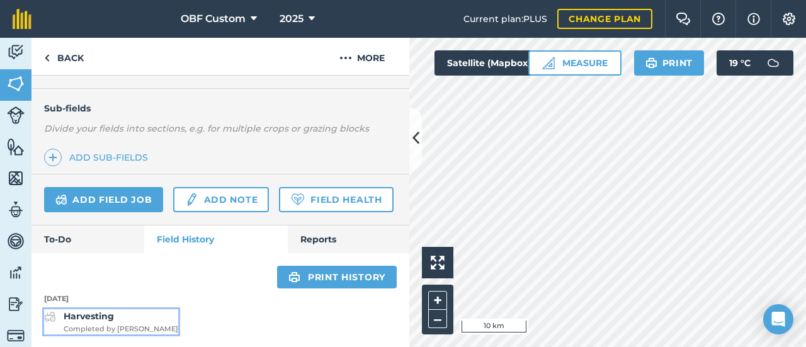
click at [93, 316] on strong "Harvesting" at bounding box center [89, 316] width 50 height 11
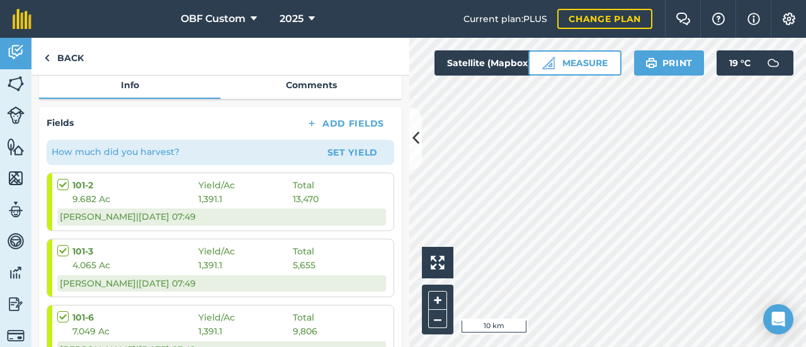
scroll to position [157, 0]
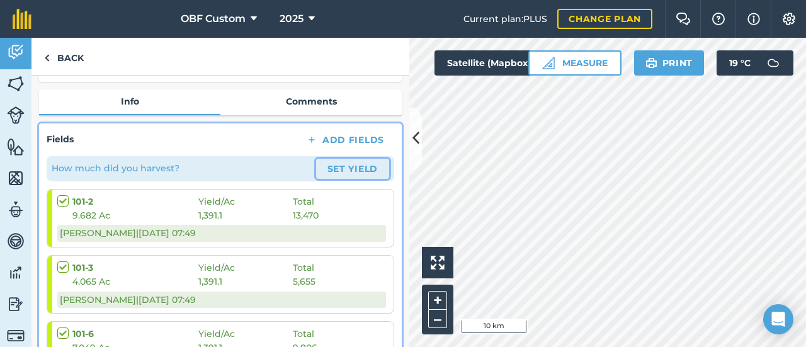
click at [339, 167] on button "Set Yield" at bounding box center [352, 169] width 73 height 20
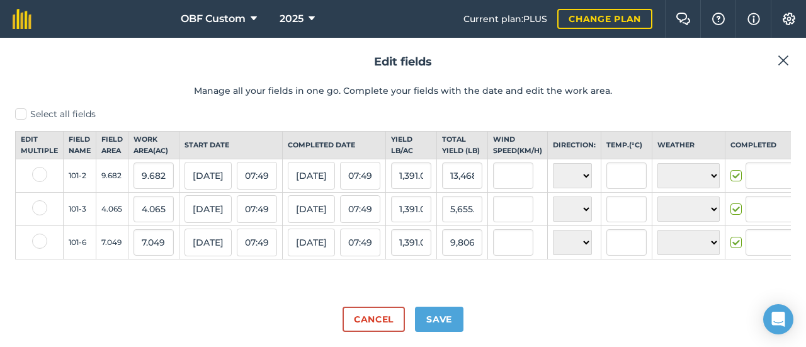
type input "[PERSON_NAME]"
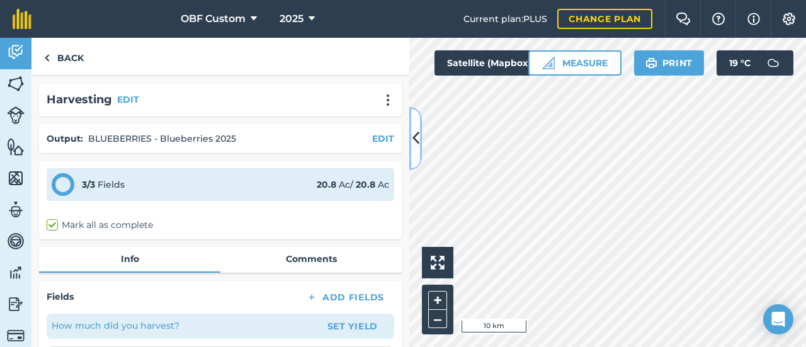
click at [413, 152] on button at bounding box center [415, 138] width 13 height 63
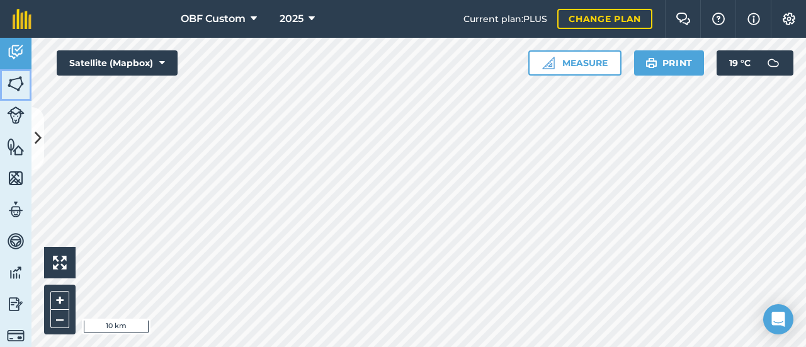
click at [13, 84] on img at bounding box center [16, 83] width 18 height 19
click at [14, 108] on img at bounding box center [16, 115] width 18 height 18
click at [16, 123] on img at bounding box center [16, 115] width 18 height 18
click at [20, 145] on img at bounding box center [16, 146] width 18 height 19
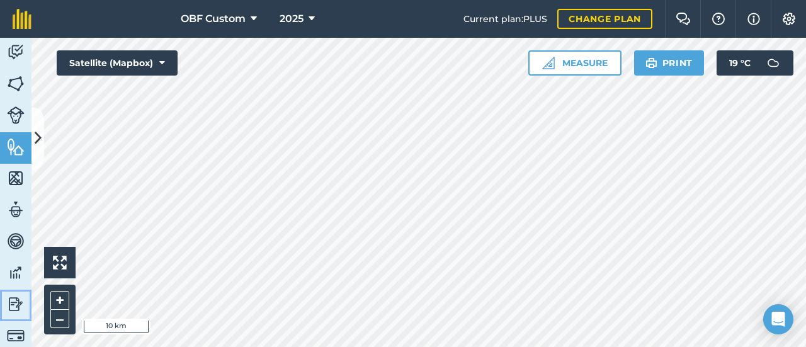
click at [15, 303] on img at bounding box center [16, 304] width 18 height 19
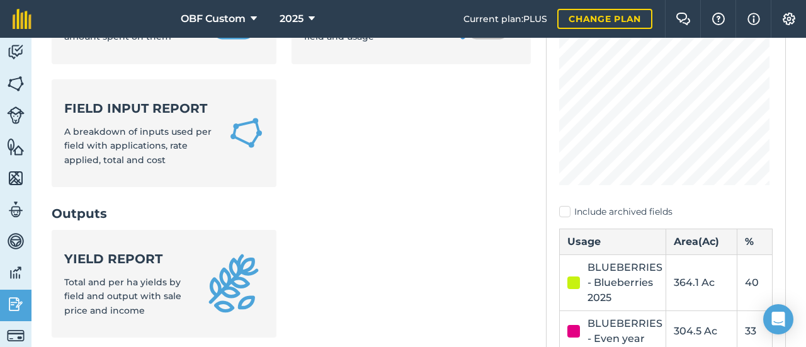
scroll to position [189, 0]
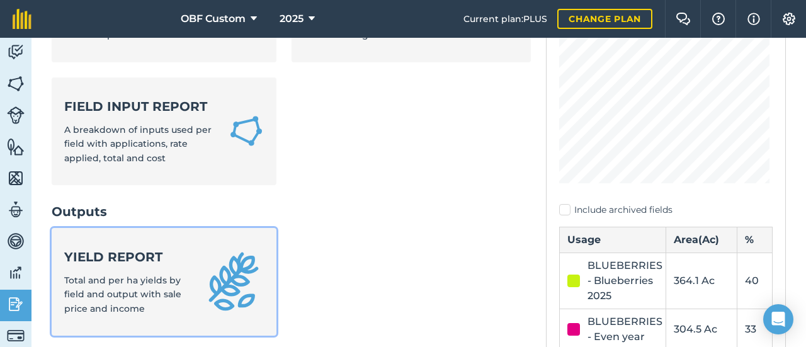
click at [152, 263] on strong "Yield report" at bounding box center [126, 257] width 124 height 18
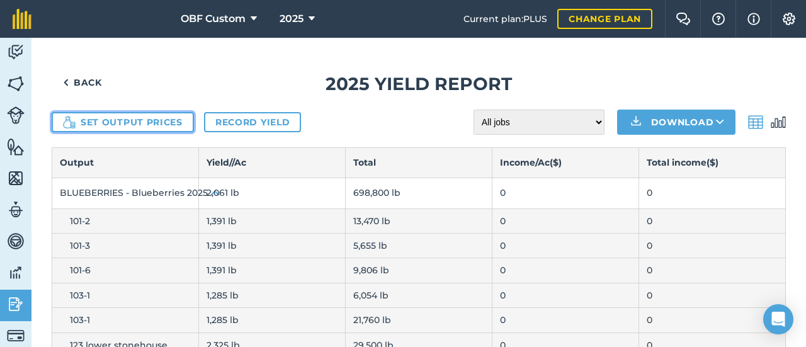
click at [164, 119] on button "Set output prices" at bounding box center [123, 122] width 142 height 20
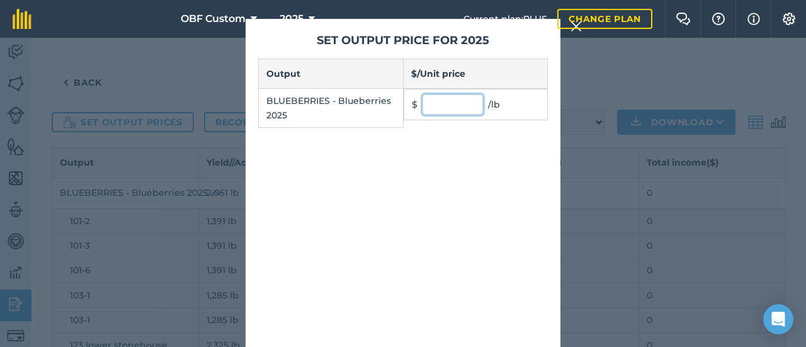
click at [423, 100] on input "text" at bounding box center [453, 104] width 60 height 20
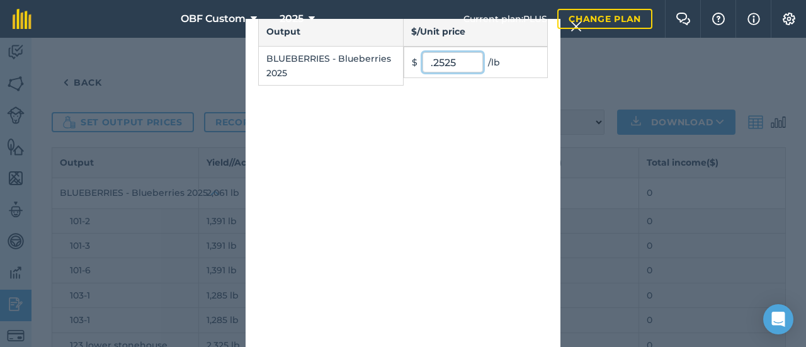
scroll to position [62, 0]
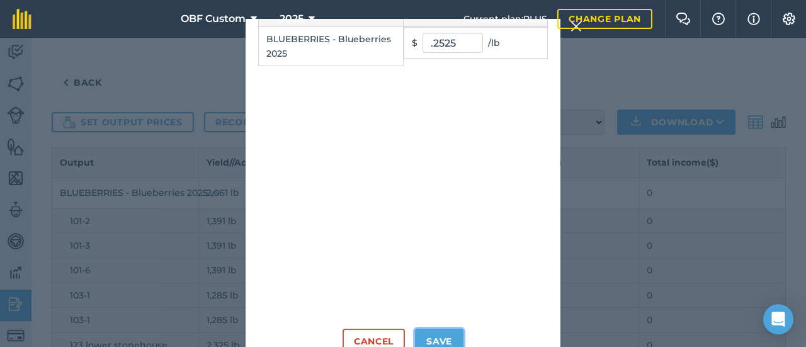
type input "0.2525"
click at [436, 337] on button "Save" at bounding box center [439, 341] width 48 height 25
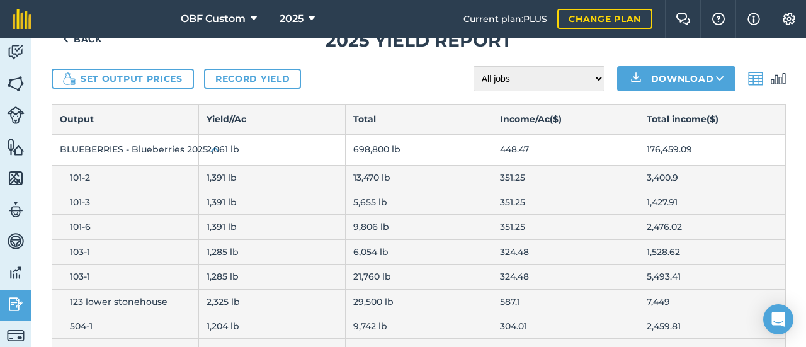
scroll to position [0, 0]
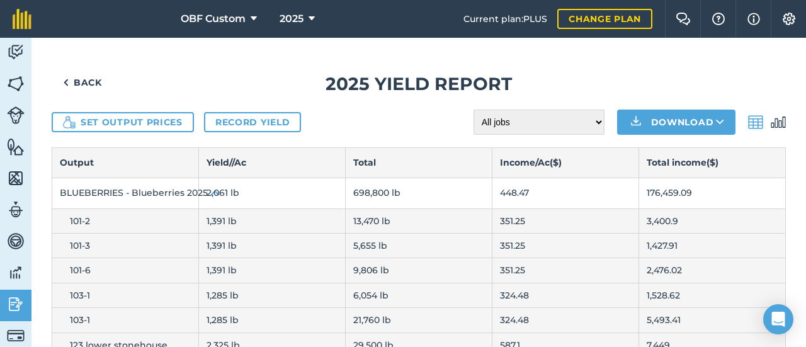
click at [775, 122] on img at bounding box center [778, 122] width 15 height 15
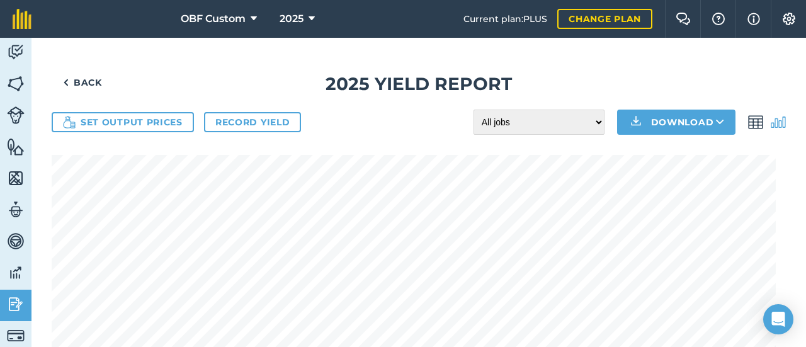
click at [748, 125] on img at bounding box center [755, 122] width 15 height 15
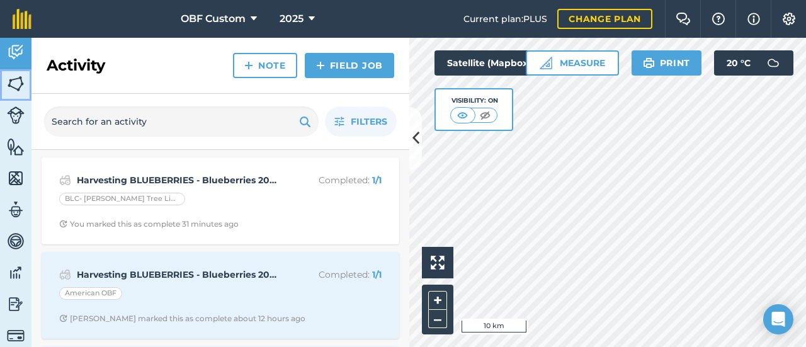
click at [30, 78] on link "Fields" at bounding box center [15, 84] width 31 height 31
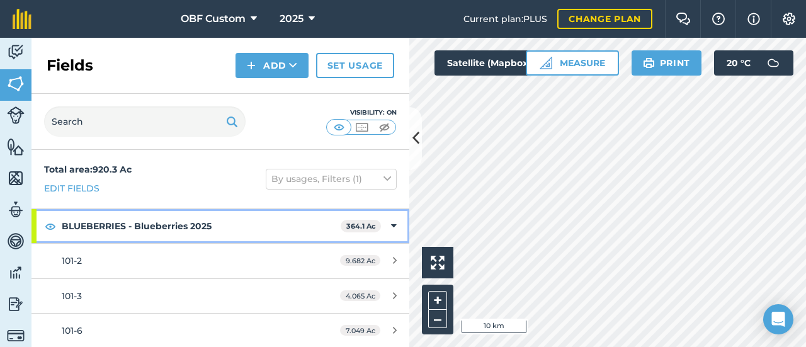
click at [391, 226] on icon at bounding box center [394, 226] width 6 height 14
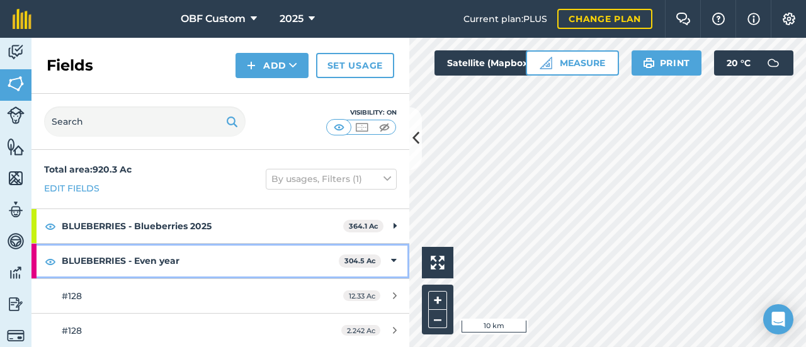
click at [388, 258] on div "BLUEBERRIES - Even year 304.5 Ac" at bounding box center [220, 261] width 378 height 34
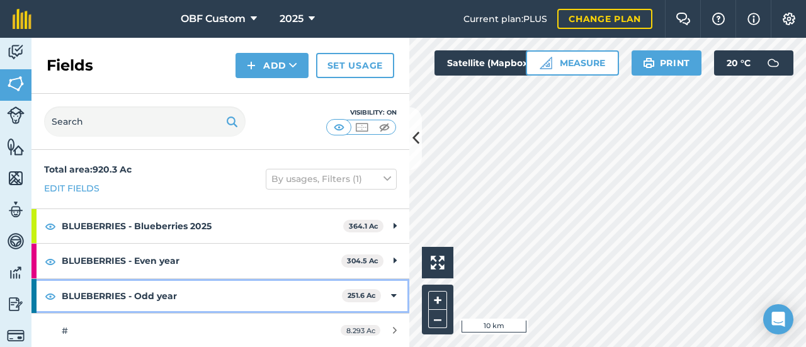
click at [391, 289] on icon at bounding box center [394, 296] width 6 height 14
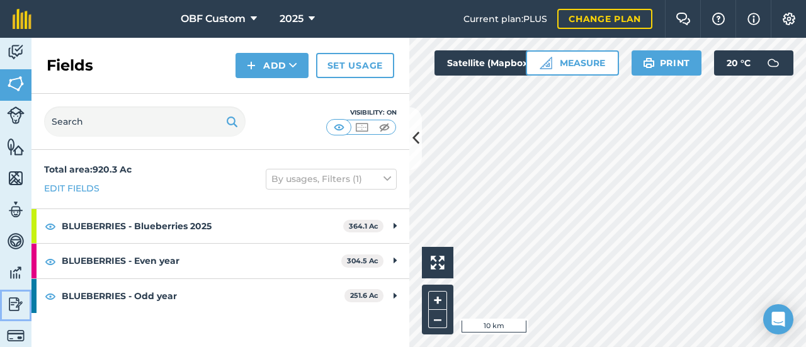
click at [21, 305] on img at bounding box center [16, 304] width 18 height 19
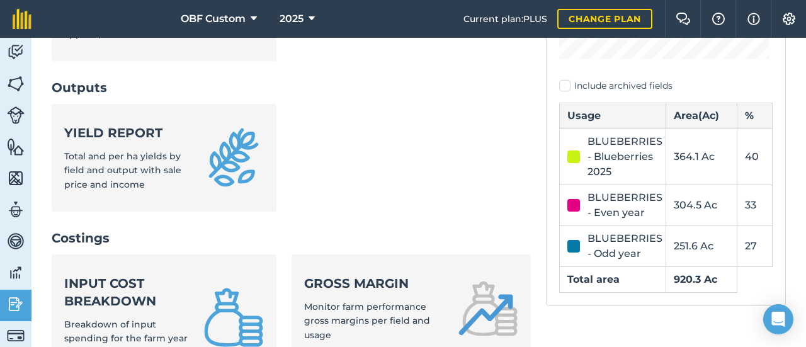
scroll to position [315, 0]
